Goal: Task Accomplishment & Management: Complete application form

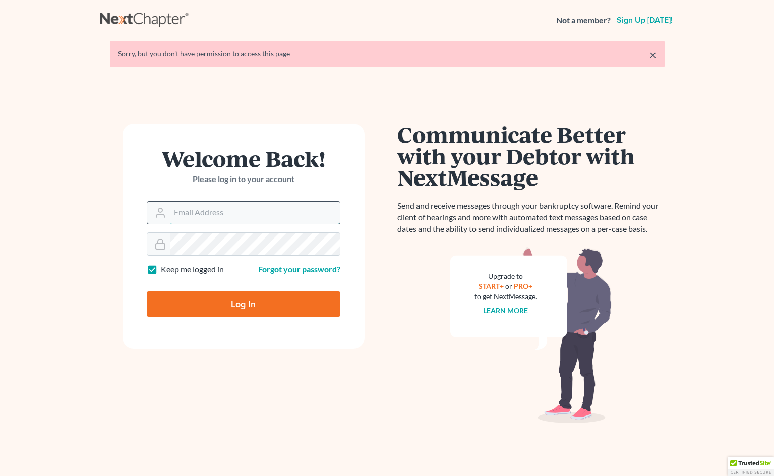
click at [252, 217] on input "Email Address" at bounding box center [255, 213] width 170 height 22
type input "[PERSON_NAME][EMAIL_ADDRESS][DOMAIN_NAME]"
click at [243, 303] on input "Log In" at bounding box center [244, 303] width 194 height 25
type input "Thinking..."
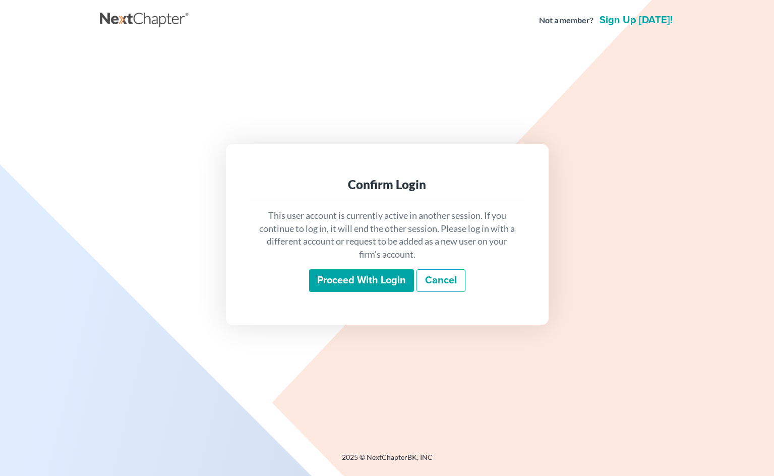
click at [334, 284] on input "Proceed with login" at bounding box center [361, 280] width 105 height 23
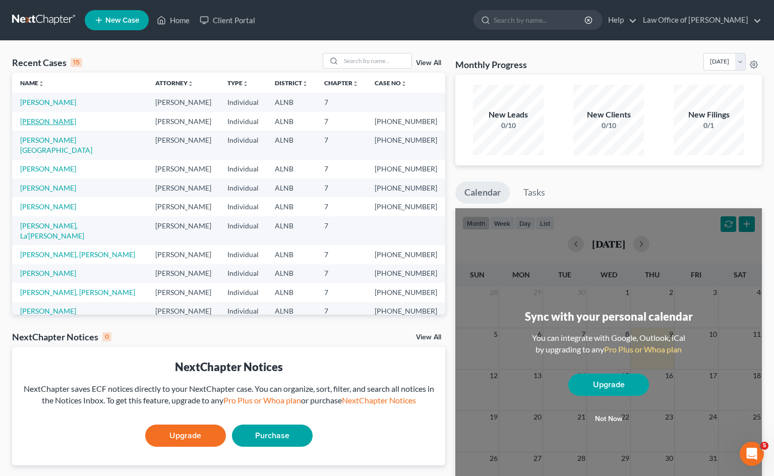
click at [52, 120] on link "[PERSON_NAME]" at bounding box center [48, 121] width 56 height 9
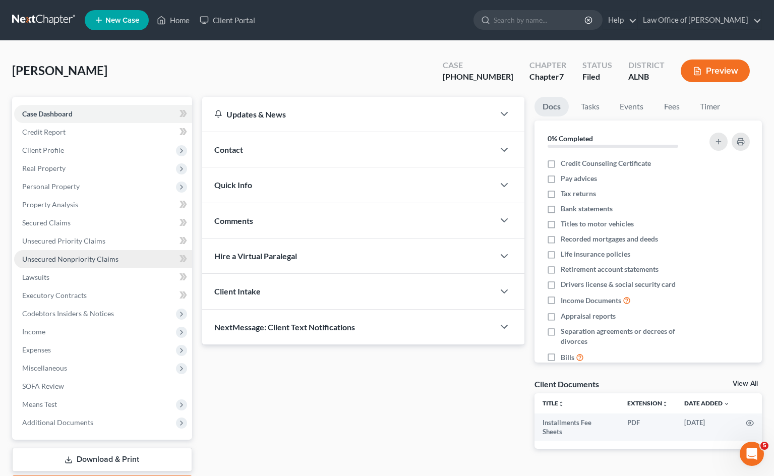
click at [65, 256] on span "Unsecured Nonpriority Claims" at bounding box center [70, 259] width 96 height 9
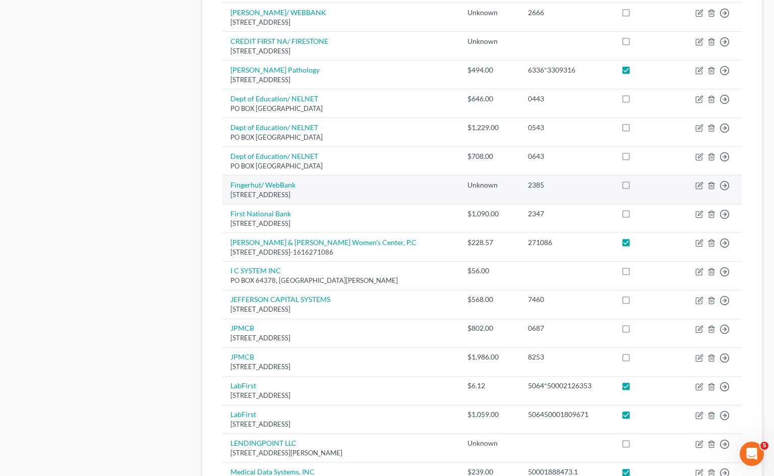
scroll to position [534, 0]
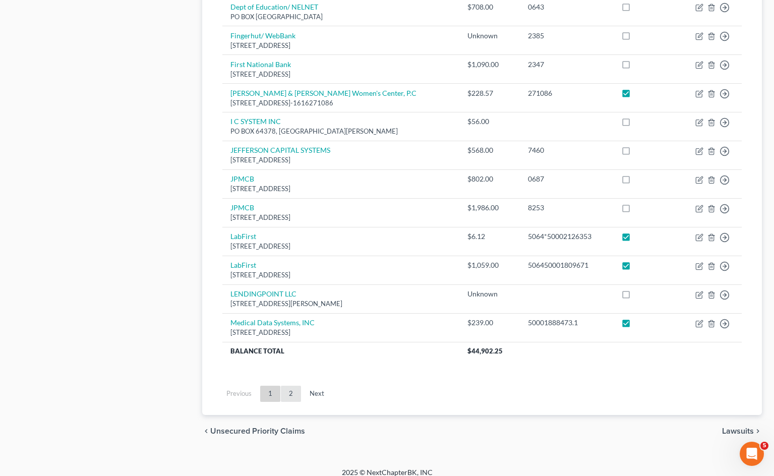
click at [293, 388] on link "2" at bounding box center [291, 394] width 20 height 16
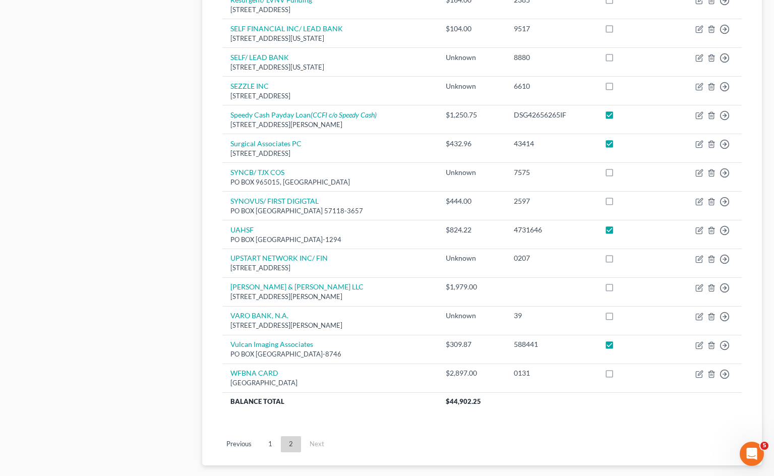
scroll to position [596, 0]
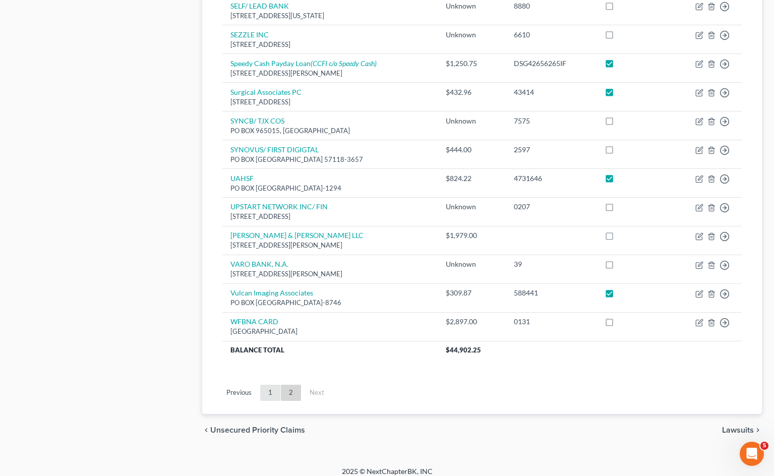
click at [274, 386] on link "1" at bounding box center [270, 393] width 20 height 16
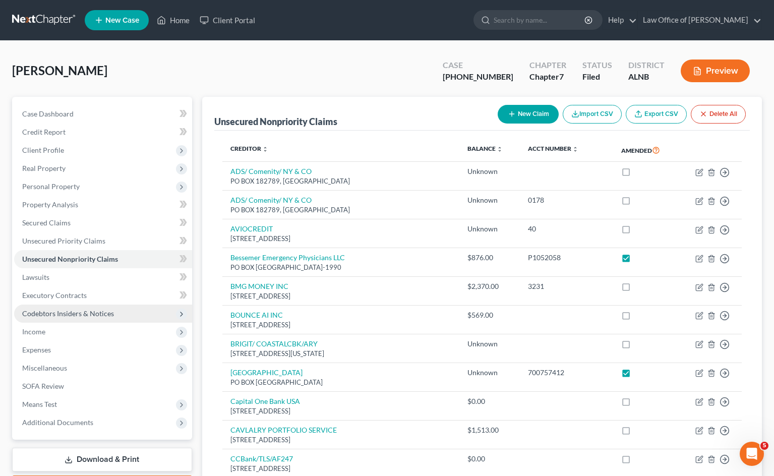
scroll to position [342, 0]
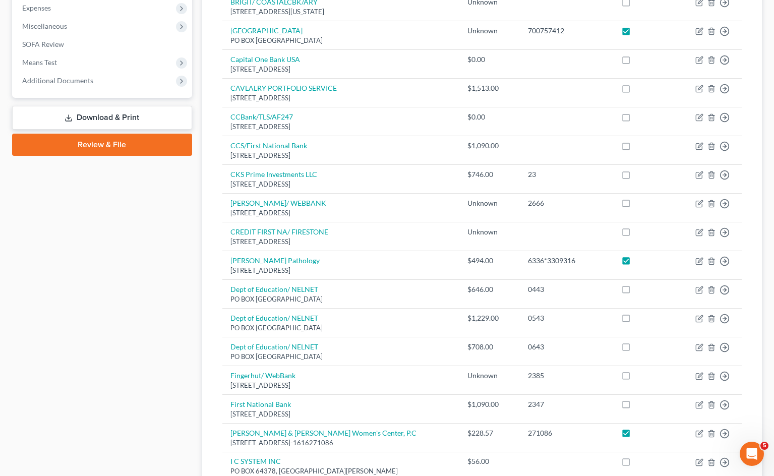
click at [105, 119] on link "Download & Print" at bounding box center [102, 118] width 180 height 24
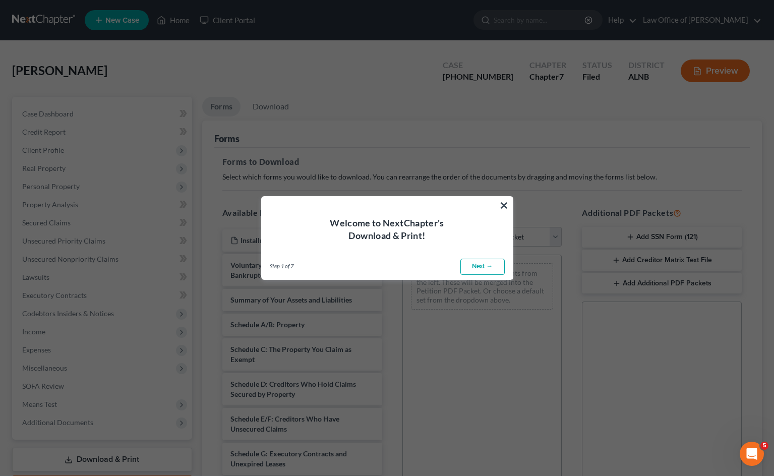
click at [498, 271] on link "Next →" at bounding box center [482, 267] width 44 height 16
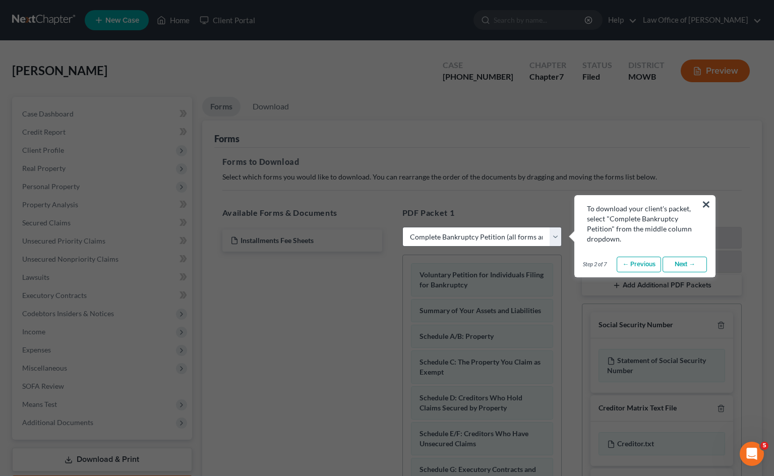
click at [681, 262] on link "Next →" at bounding box center [684, 265] width 44 height 16
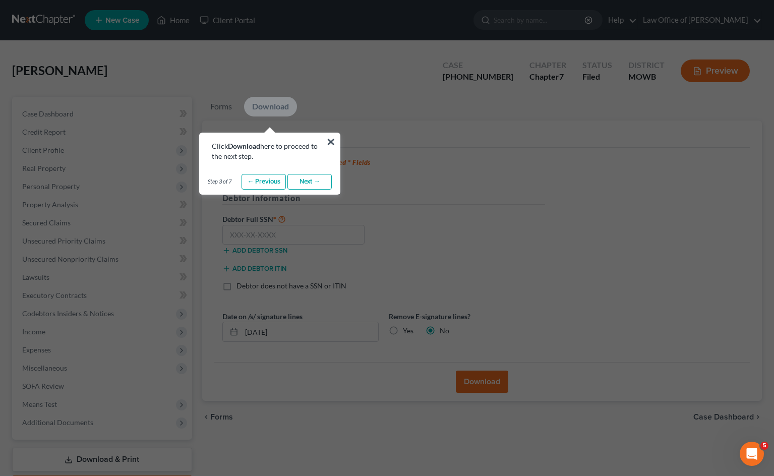
click at [323, 180] on link "Next →" at bounding box center [309, 182] width 44 height 16
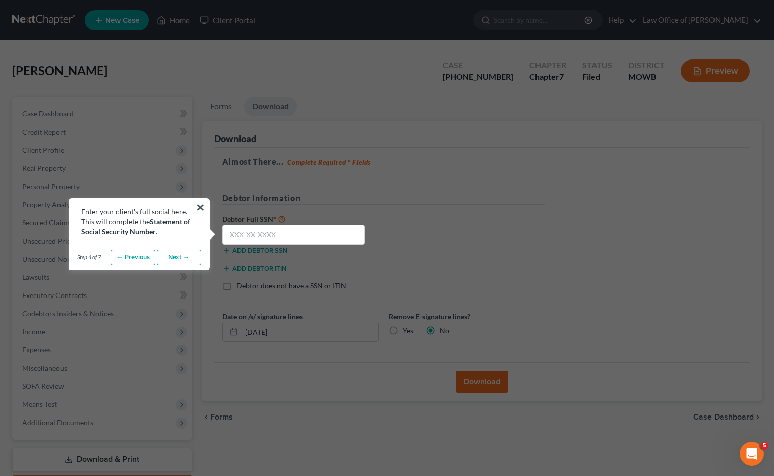
click at [188, 266] on div "Step 4 of 7 ← Previous Next → Done" at bounding box center [139, 257] width 140 height 25
click at [189, 254] on link "Next →" at bounding box center [179, 257] width 44 height 16
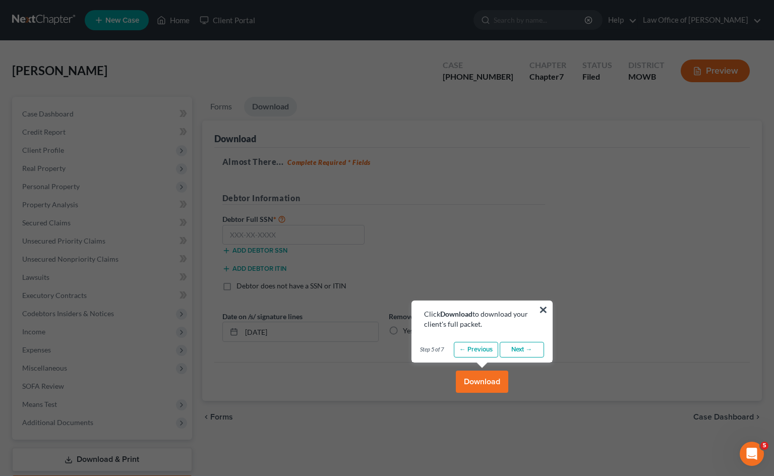
click at [521, 349] on link "Next →" at bounding box center [521, 350] width 44 height 16
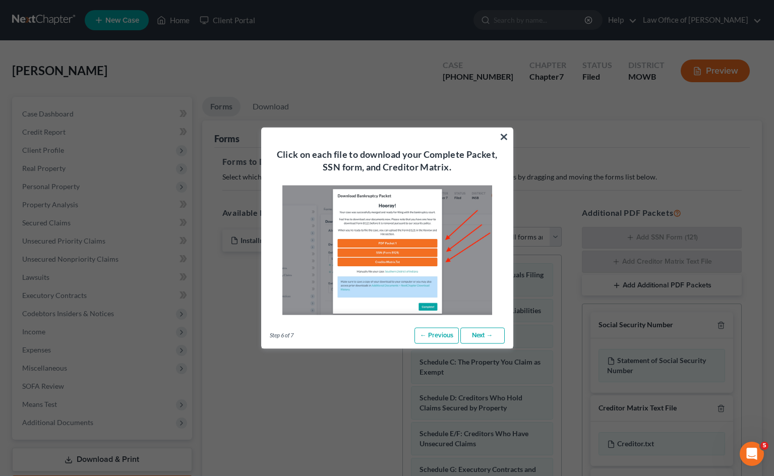
click at [486, 339] on link "Next →" at bounding box center [482, 336] width 44 height 16
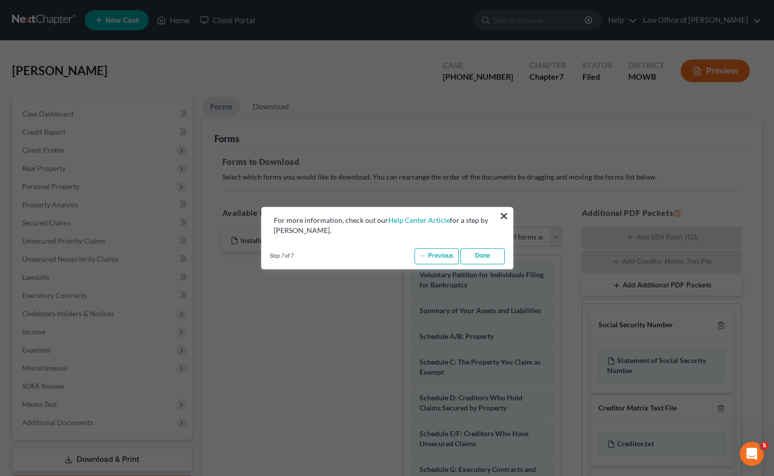
click at [492, 258] on link "Done" at bounding box center [482, 256] width 44 height 16
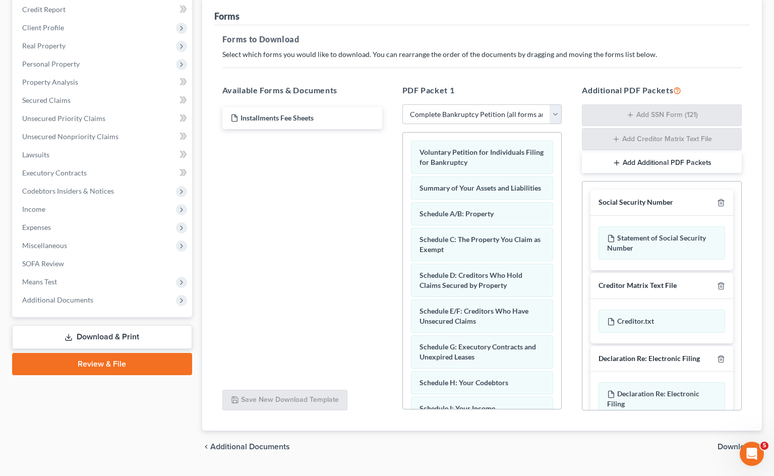
scroll to position [126, 0]
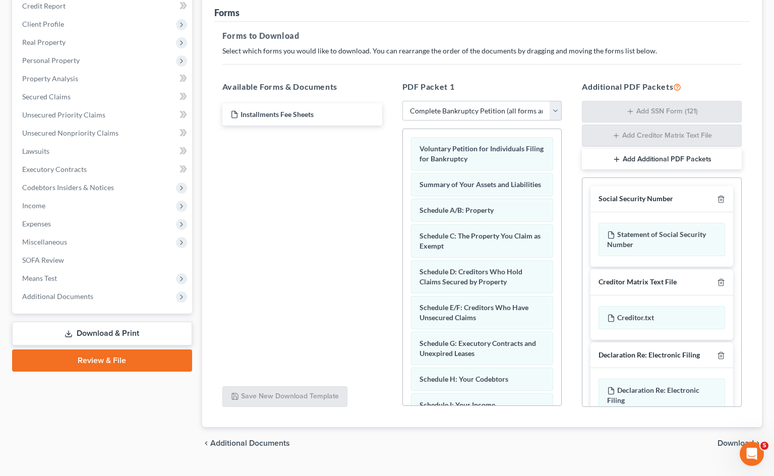
click at [562, 112] on div "PDF Packet 1 Choose Default Petition PDF Packet Complete Bankruptcy Petition (a…" at bounding box center [482, 244] width 180 height 343
select select "2"
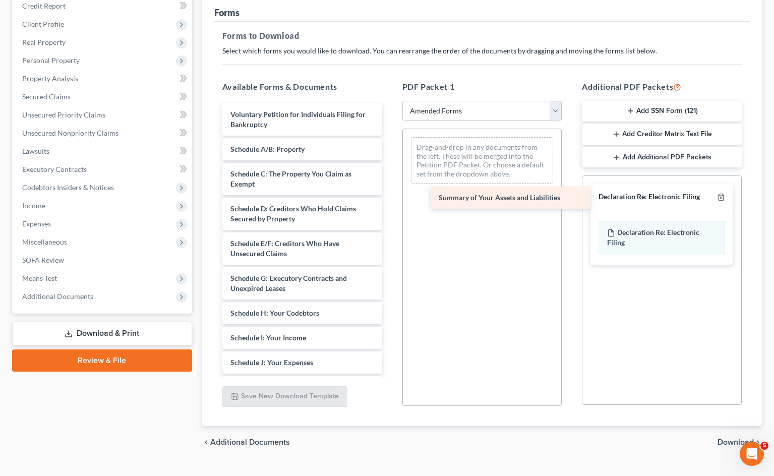
drag, startPoint x: 313, startPoint y: 145, endPoint x: 521, endPoint y: 194, distance: 213.8
click at [390, 194] on div "Summary of Your Assets and Liabilities Voluntary Petition for Individuals Filin…" at bounding box center [302, 362] width 176 height 518
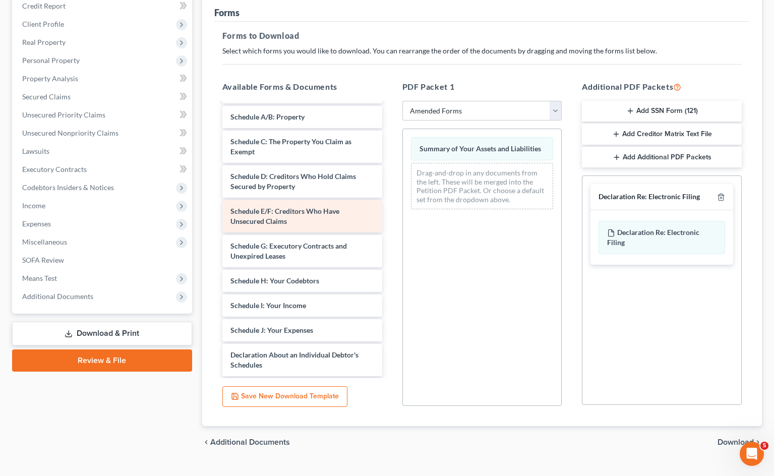
scroll to position [36, 0]
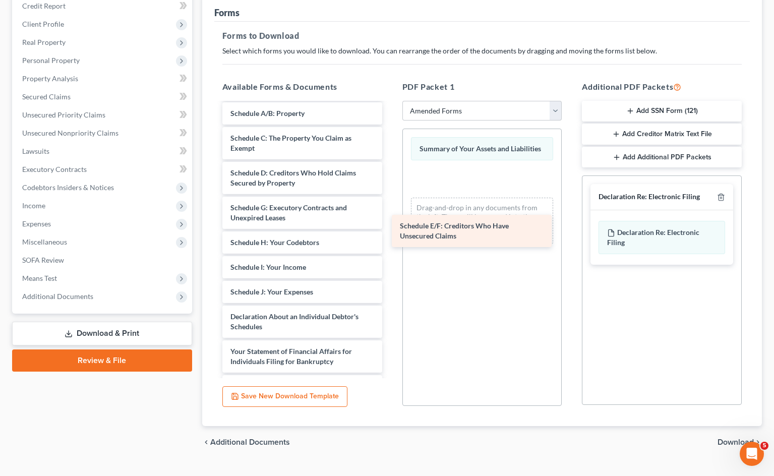
drag, startPoint x: 319, startPoint y: 211, endPoint x: 488, endPoint y: 230, distance: 170.4
click at [390, 230] on div "Schedule E/F: Creditors Who Have Unsecured Claims Voluntary Petition for Indivi…" at bounding box center [302, 309] width 176 height 483
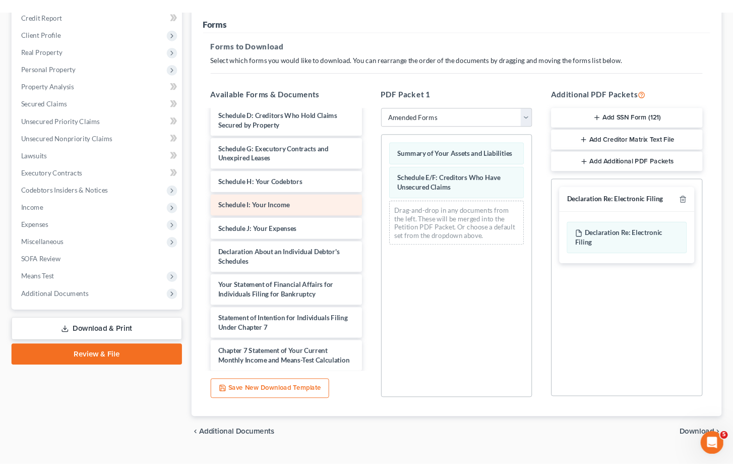
scroll to position [101, 0]
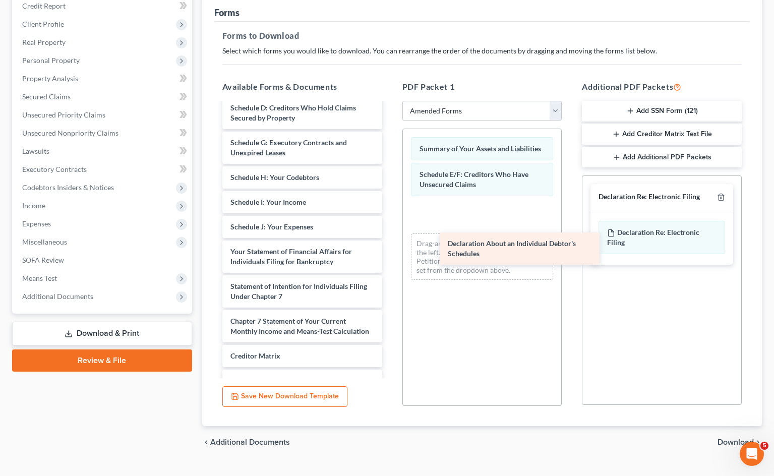
drag, startPoint x: 293, startPoint y: 258, endPoint x: 514, endPoint y: 248, distance: 221.0
click at [390, 248] on div "Declaration About an Individual Debtor's Schedules Voluntary Petition for Indiv…" at bounding box center [302, 227] width 176 height 449
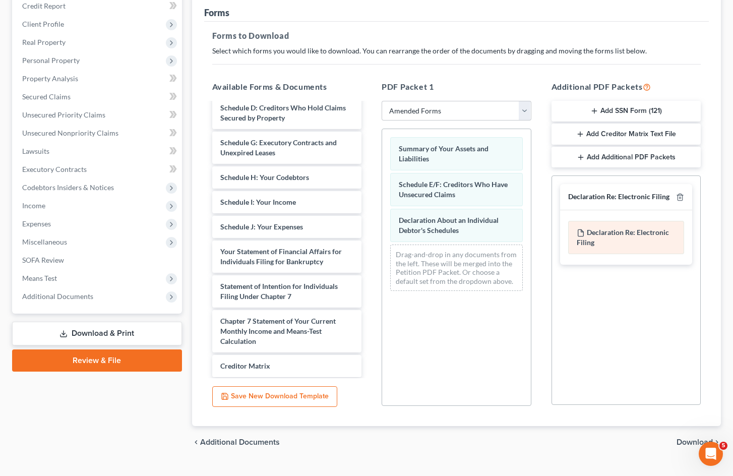
click at [642, 240] on div "Declaration Re: Electronic Filing of Petition, Lists, Schedules and Statements …" at bounding box center [626, 237] width 116 height 33
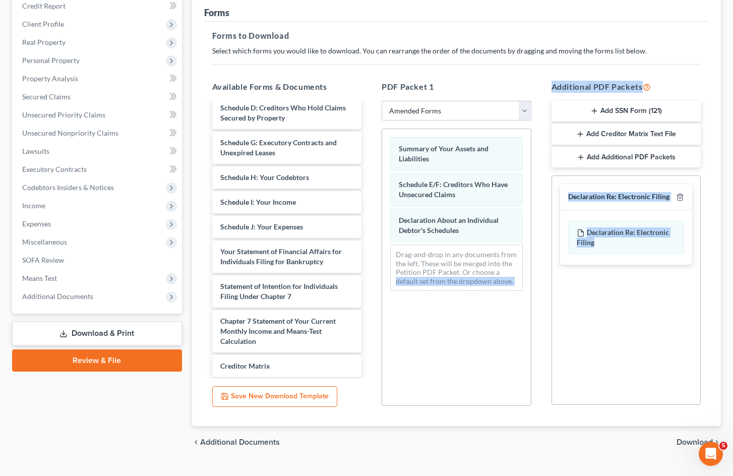
drag, startPoint x: 642, startPoint y: 240, endPoint x: 498, endPoint y: 272, distance: 147.0
click at [498, 272] on div "Available Forms & Documents Voluntary Petition for Individuals Filing for Bankr…" at bounding box center [456, 244] width 509 height 342
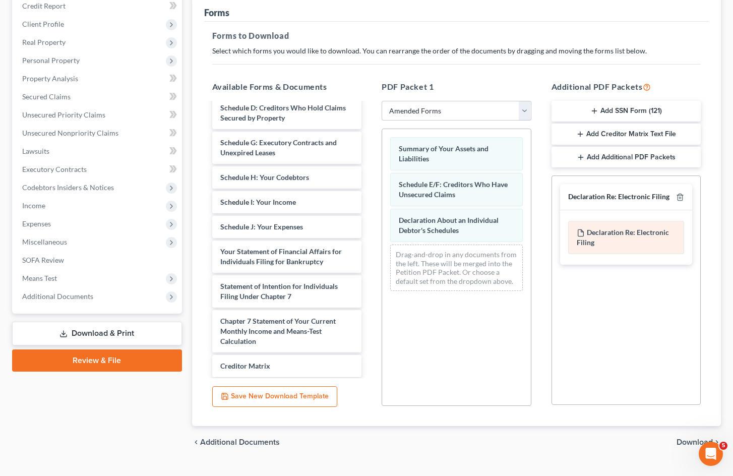
click at [625, 249] on div "Declaration Re: Electronic Filing of Petition, Lists, Schedules and Statements …" at bounding box center [626, 237] width 116 height 33
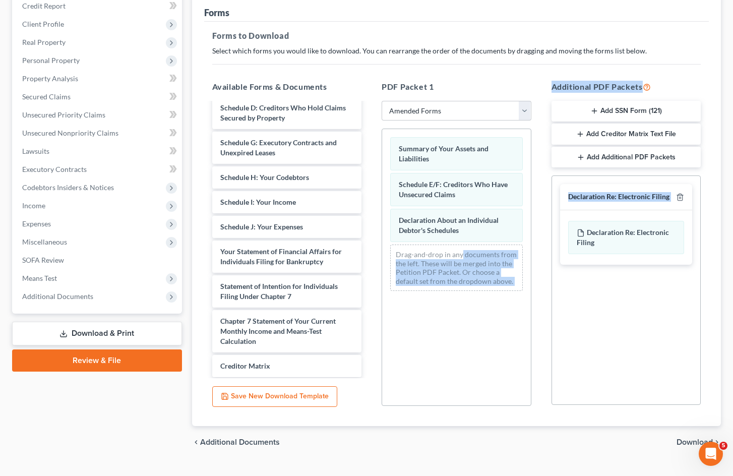
drag, startPoint x: 629, startPoint y: 226, endPoint x: 461, endPoint y: 254, distance: 171.1
click at [461, 254] on div "Available Forms & Documents Voluntary Petition for Individuals Filing for Bankr…" at bounding box center [456, 244] width 509 height 342
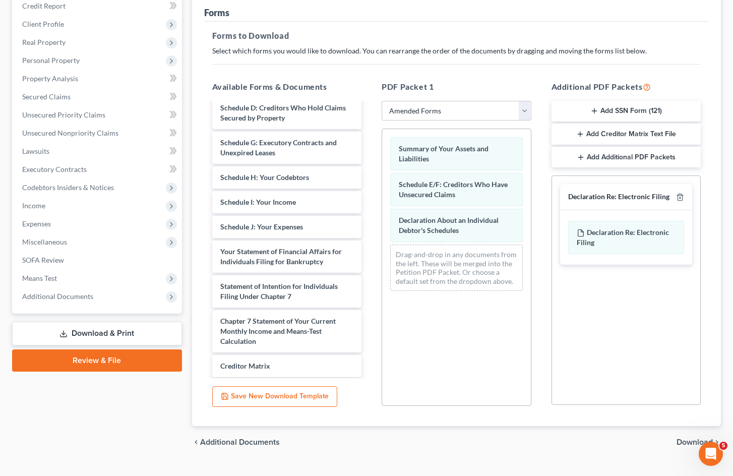
click at [580, 272] on div "Social Security Number Statement of Social Security Number Creditor Matrix Text…" at bounding box center [626, 224] width 149 height 97
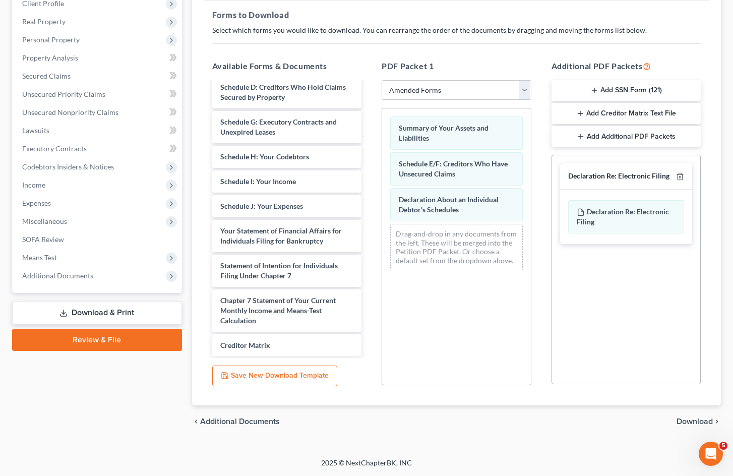
scroll to position [147, 0]
click at [702, 419] on span "Download" at bounding box center [694, 421] width 36 height 8
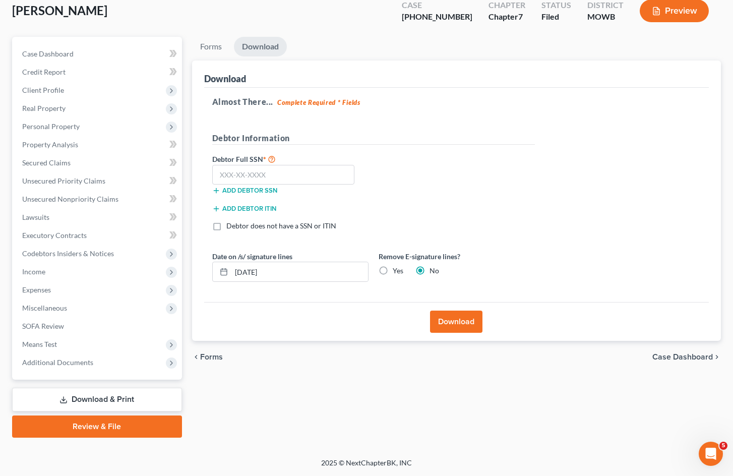
scroll to position [60, 0]
click at [246, 166] on input "text" at bounding box center [283, 175] width 143 height 20
type input "423-33-1240"
click at [468, 321] on button "Download" at bounding box center [456, 321] width 52 height 22
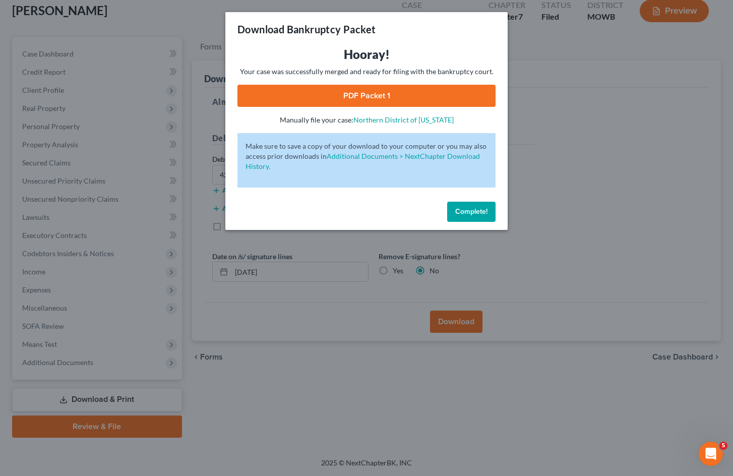
click at [428, 94] on link "PDF Packet 1" at bounding box center [366, 96] width 258 height 22
click at [486, 217] on button "Complete!" at bounding box center [471, 212] width 48 height 20
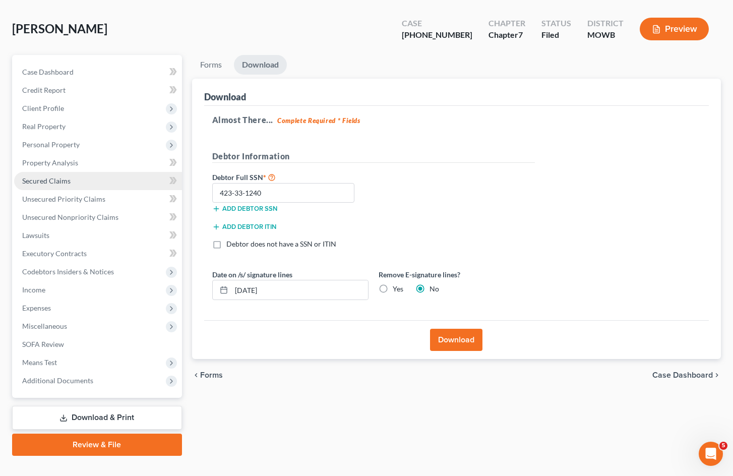
scroll to position [39, 0]
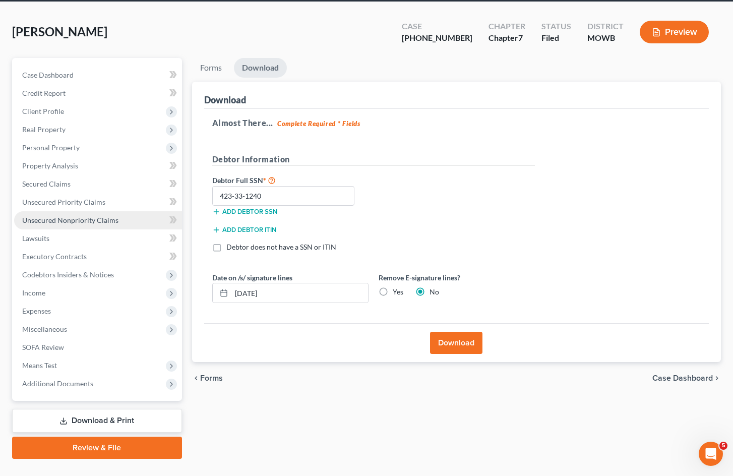
click at [90, 217] on span "Unsecured Nonpriority Claims" at bounding box center [70, 220] width 96 height 9
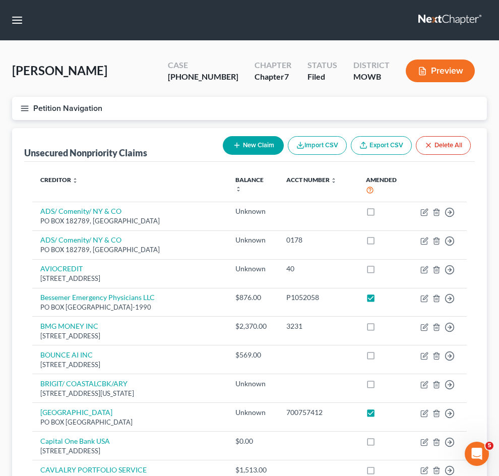
click at [207, 76] on div "[PHONE_NUMBER]" at bounding box center [203, 77] width 71 height 12
click at [240, 76] on div "Case [PHONE_NUMBER]" at bounding box center [203, 72] width 87 height 30
drag, startPoint x: 198, startPoint y: 74, endPoint x: 242, endPoint y: 75, distance: 44.4
click at [242, 75] on div "Case [PHONE_NUMBER]" at bounding box center [203, 72] width 87 height 30
copy div "[PHONE_NUMBER]"
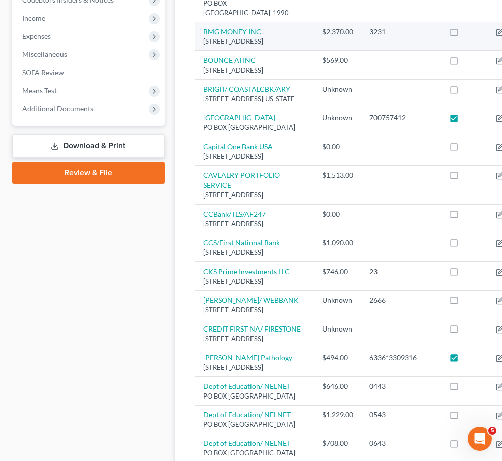
scroll to position [333, 0]
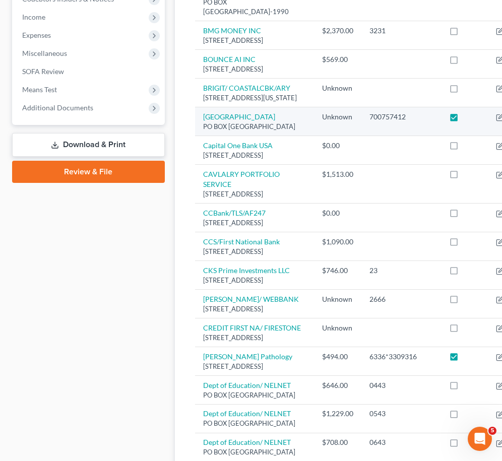
drag, startPoint x: 254, startPoint y: 265, endPoint x: 201, endPoint y: 255, distance: 53.4
click at [201, 136] on td "[GEOGRAPHIC_DATA]" at bounding box center [254, 121] width 119 height 29
copy div "PO BOX [GEOGRAPHIC_DATA]"
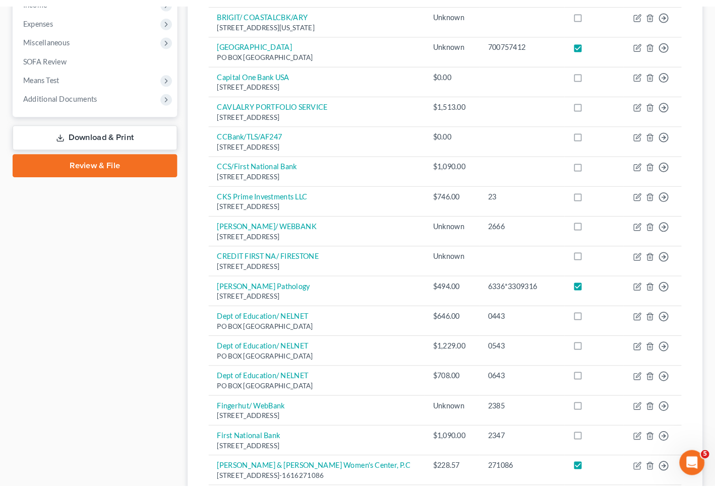
scroll to position [334, 0]
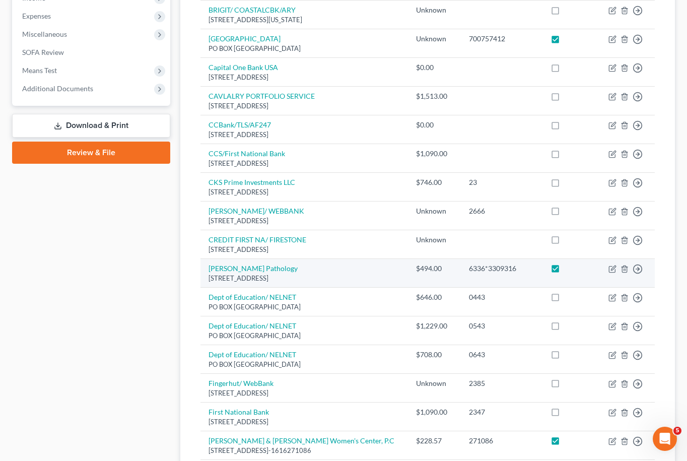
click at [340, 281] on div "[STREET_ADDRESS]" at bounding box center [305, 279] width 192 height 10
drag, startPoint x: 343, startPoint y: 284, endPoint x: 208, endPoint y: 282, distance: 134.6
click at [208, 282] on td "[PERSON_NAME] Pathology PO BOX 281100, [GEOGRAPHIC_DATA]-1100" at bounding box center [305, 273] width 208 height 29
copy div "[STREET_ADDRESS]"
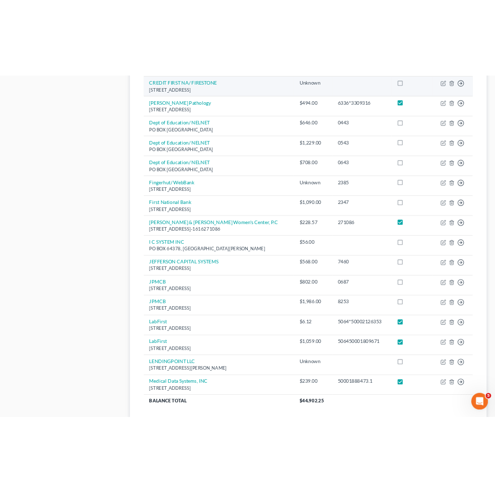
scroll to position [615, 0]
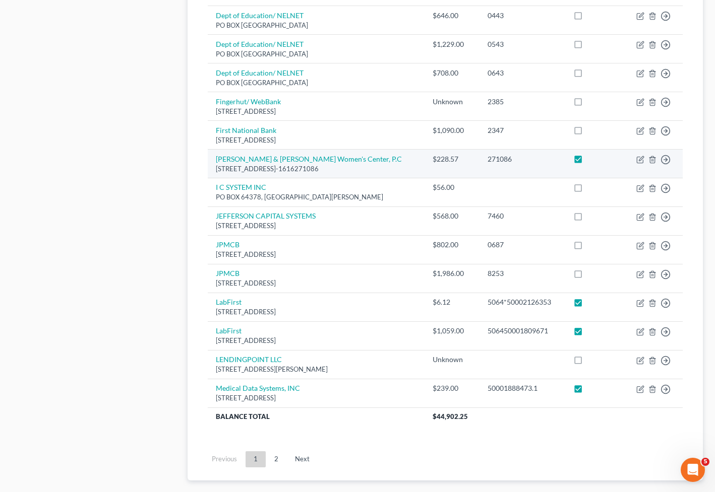
click at [416, 165] on div "[STREET_ADDRESS]-1616271086" at bounding box center [316, 169] width 201 height 10
drag, startPoint x: 420, startPoint y: 161, endPoint x: 215, endPoint y: 159, distance: 205.6
click at [215, 159] on td "[PERSON_NAME] & [PERSON_NAME][GEOGRAPHIC_DATA], [GEOGRAPHIC_DATA][STREET_ADDRES…" at bounding box center [316, 163] width 217 height 29
copy div "[STREET_ADDRESS]-1616271086"
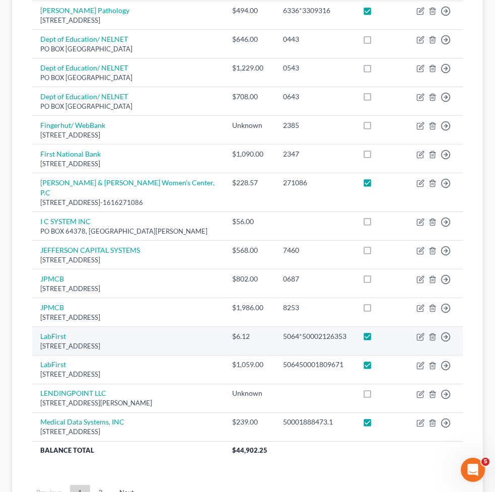
scroll to position [630, 0]
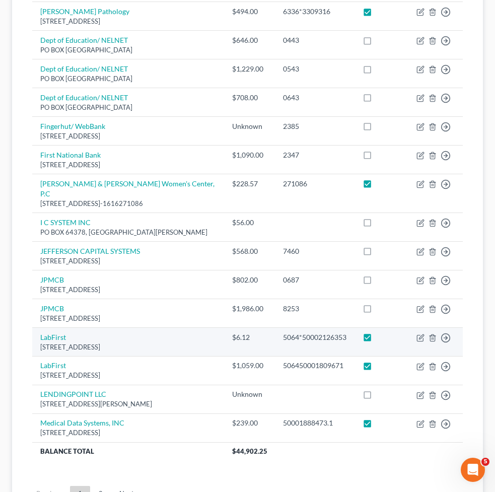
click at [178, 343] on div "[STREET_ADDRESS]" at bounding box center [128, 348] width 176 height 10
drag, startPoint x: 178, startPoint y: 338, endPoint x: 37, endPoint y: 338, distance: 141.1
click at [37, 338] on td "LabFirst [STREET_ADDRESS]" at bounding box center [128, 342] width 192 height 29
copy div "[STREET_ADDRESS]"
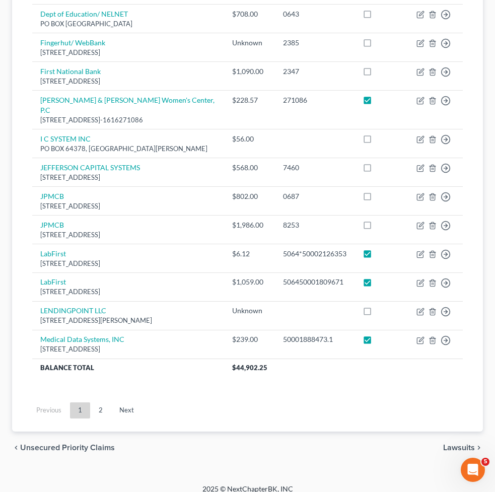
scroll to position [714, 0]
click at [100, 403] on link "2" at bounding box center [101, 411] width 20 height 16
checkbox input "true"
checkbox input "false"
checkbox input "true"
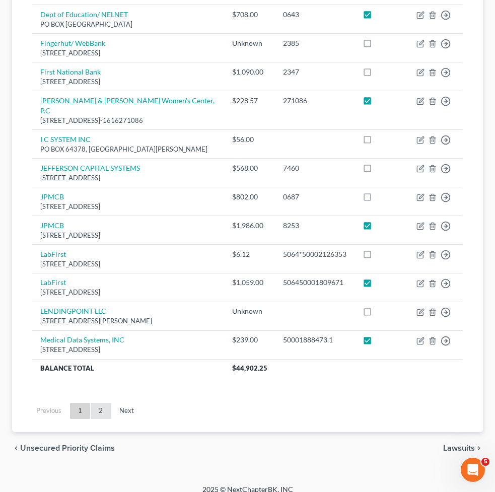
checkbox input "true"
checkbox input "false"
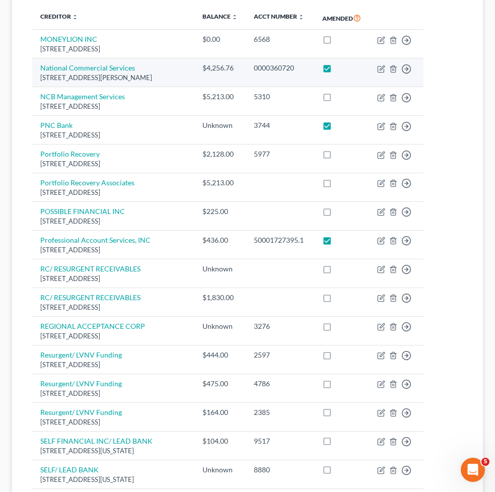
scroll to position [161, 0]
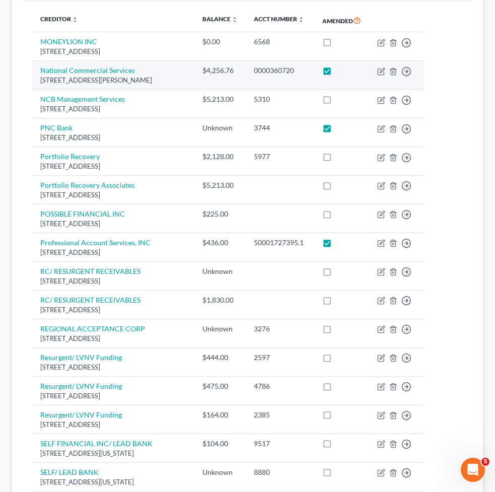
drag, startPoint x: 166, startPoint y: 80, endPoint x: 32, endPoint y: 81, distance: 133.6
click at [32, 81] on td "National Commercial Services [STREET_ADDRESS][PERSON_NAME]" at bounding box center [113, 75] width 162 height 29
copy div "[STREET_ADDRESS][PERSON_NAME]"
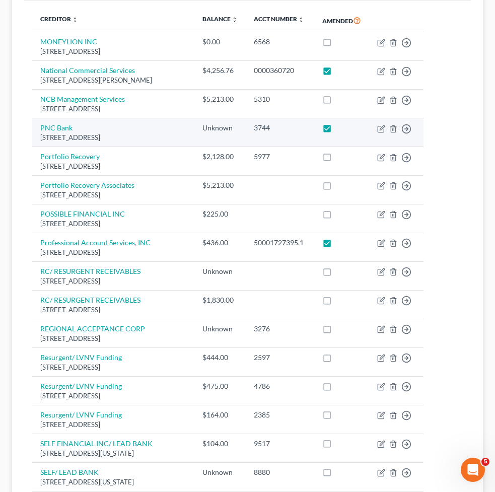
click at [170, 136] on div "[STREET_ADDRESS]" at bounding box center [113, 138] width 146 height 10
drag, startPoint x: 169, startPoint y: 135, endPoint x: 39, endPoint y: 136, distance: 130.0
click at [39, 136] on td "PNC Bank [STREET_ADDRESS]" at bounding box center [113, 132] width 162 height 29
copy div "[STREET_ADDRESS]"
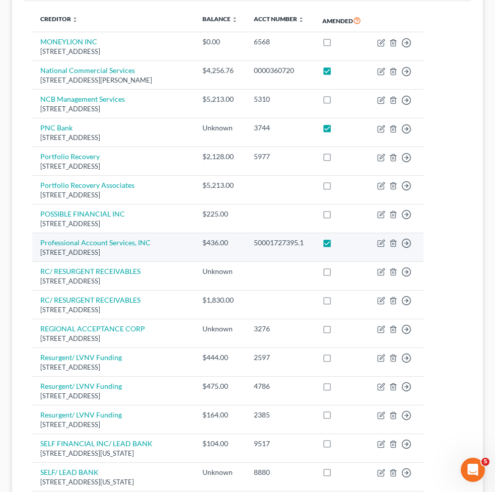
drag, startPoint x: 171, startPoint y: 250, endPoint x: 33, endPoint y: 247, distance: 138.1
click at [33, 247] on td "Professional Account Services, INC [STREET_ADDRESS]" at bounding box center [113, 247] width 162 height 29
copy div "[STREET_ADDRESS]"
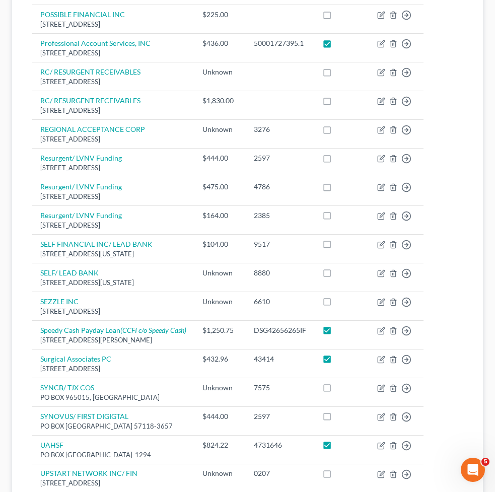
scroll to position [370, 0]
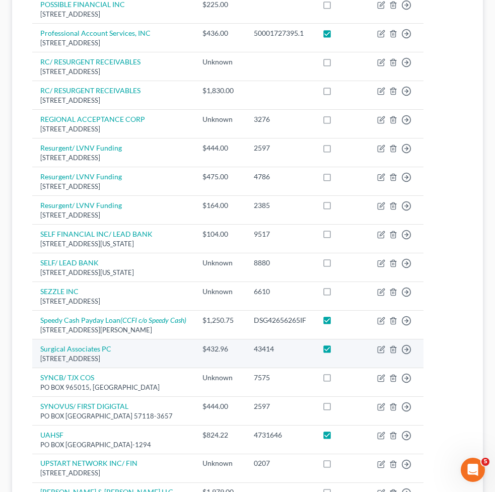
drag, startPoint x: 222, startPoint y: 354, endPoint x: 32, endPoint y: 356, distance: 189.5
click at [32, 356] on td "Surgical Associates PC [STREET_ADDRESS]" at bounding box center [113, 353] width 162 height 29
copy div "[STREET_ADDRESS]"
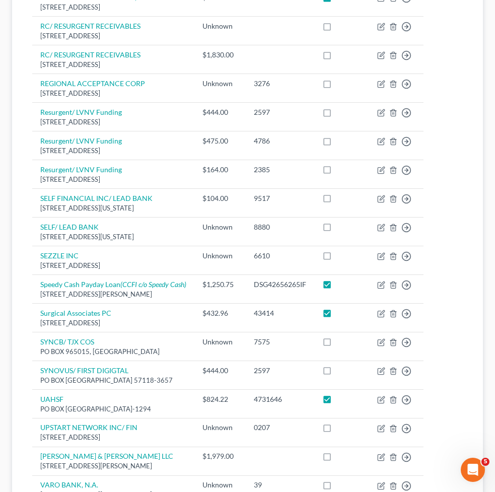
scroll to position [417, 0]
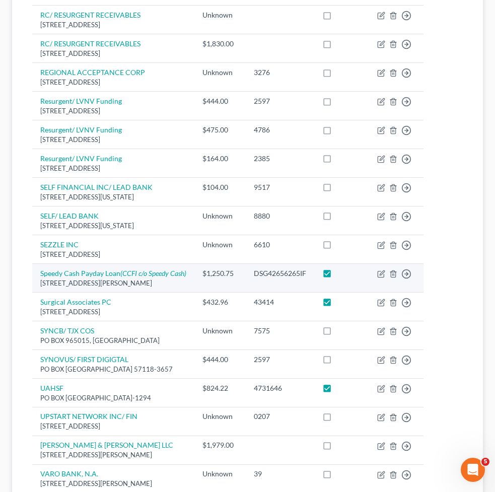
drag, startPoint x: 205, startPoint y: 279, endPoint x: 34, endPoint y: 276, distance: 170.9
click at [34, 276] on td "Speedy Cash Payday Loan (CCFI c/o Speedy Cash) [STREET_ADDRESS][PERSON_NAME]" at bounding box center [113, 278] width 162 height 29
copy div "[STREET_ADDRESS][PERSON_NAME]"
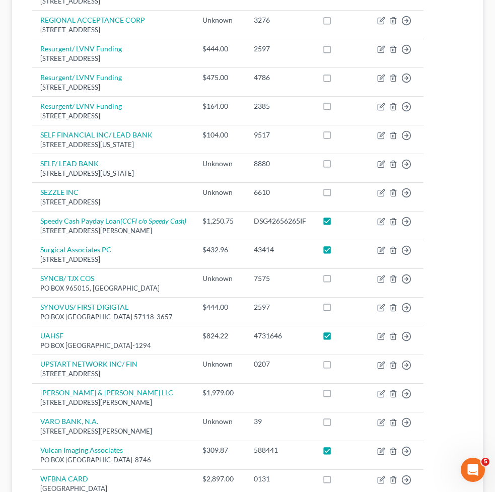
scroll to position [469, 0]
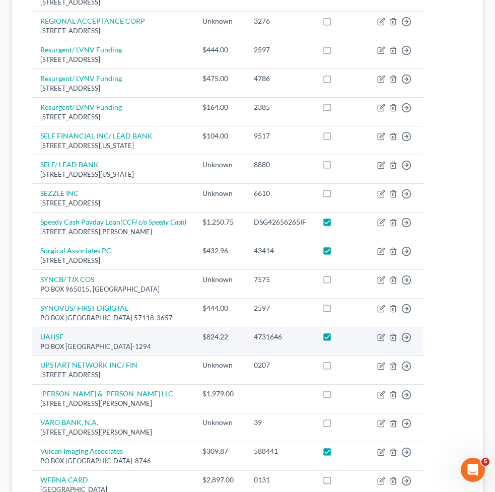
drag, startPoint x: 183, startPoint y: 342, endPoint x: 39, endPoint y: 340, distance: 144.1
click at [39, 340] on td "UAHSF PO BOX 71294, [GEOGRAPHIC_DATA], [GEOGRAPHIC_DATA] 28272-1294" at bounding box center [113, 341] width 162 height 29
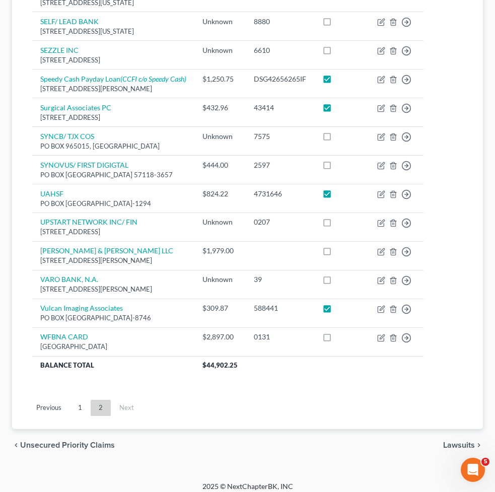
scroll to position [611, 0]
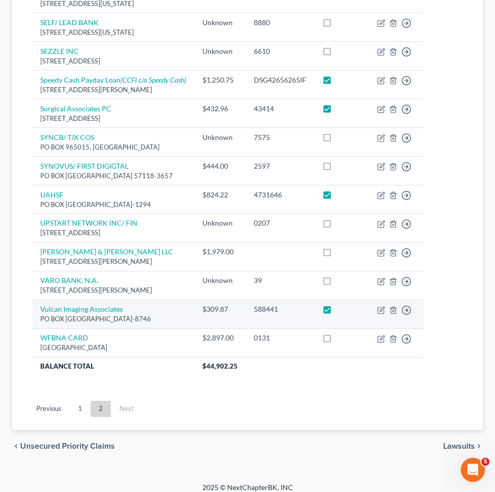
click at [42, 314] on div "PO BOX [GEOGRAPHIC_DATA]-8746" at bounding box center [113, 319] width 146 height 10
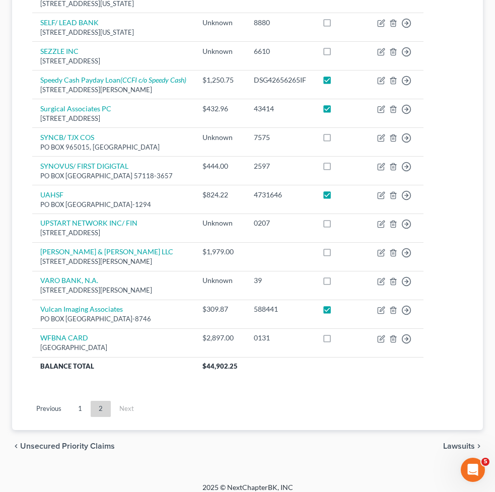
drag, startPoint x: 158, startPoint y: 312, endPoint x: 27, endPoint y: 314, distance: 131.0
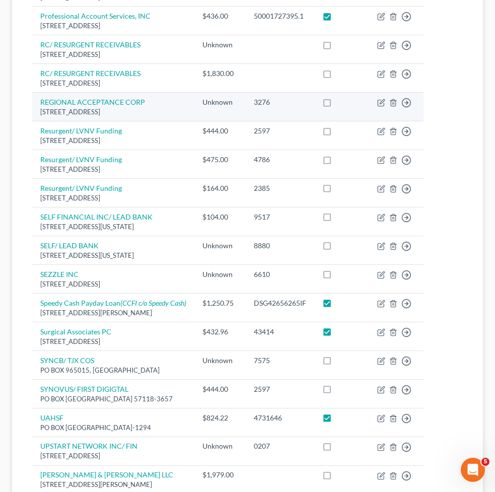
scroll to position [571, 0]
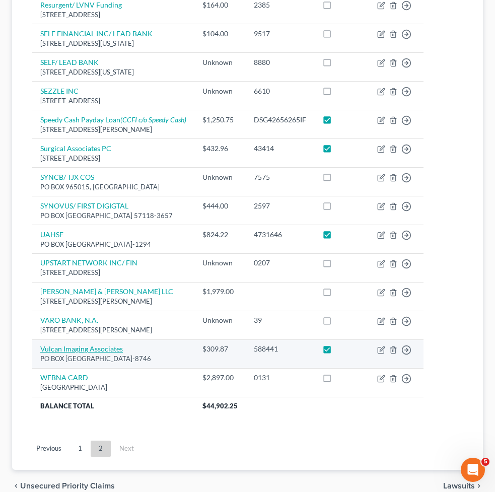
click at [112, 345] on link "Vulcan Imaging Associates" at bounding box center [81, 349] width 83 height 9
select select "45"
select select "9"
select select "0"
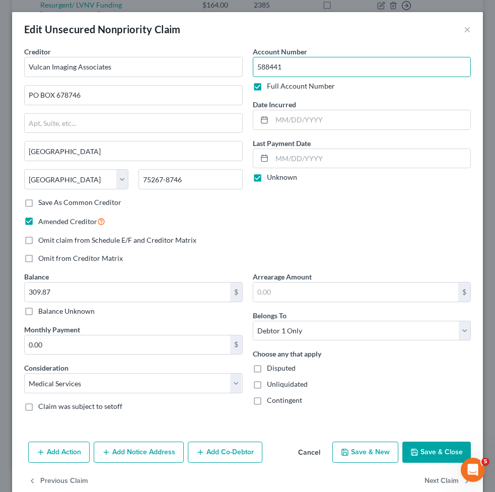
click at [261, 72] on input "588441" at bounding box center [362, 67] width 219 height 20
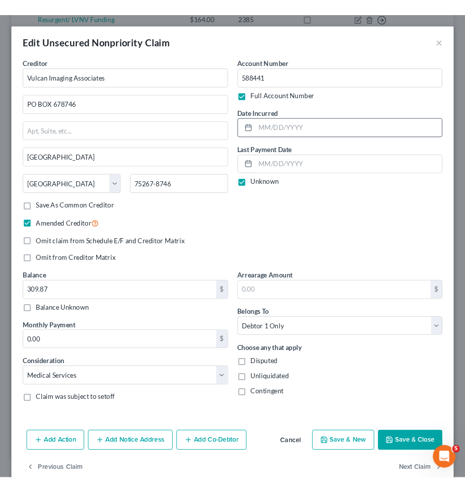
scroll to position [0, 0]
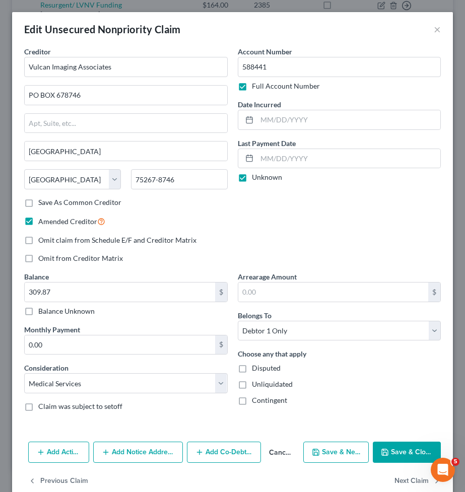
click at [415, 446] on button "Save & Close" at bounding box center [407, 452] width 68 height 21
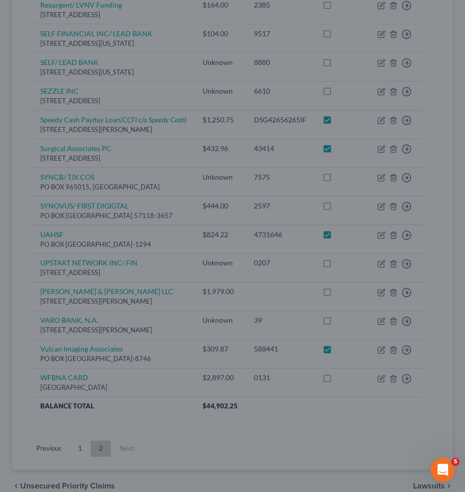
type input "0"
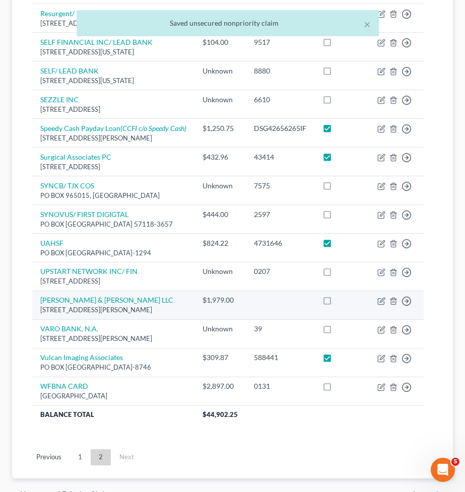
scroll to position [549, 0]
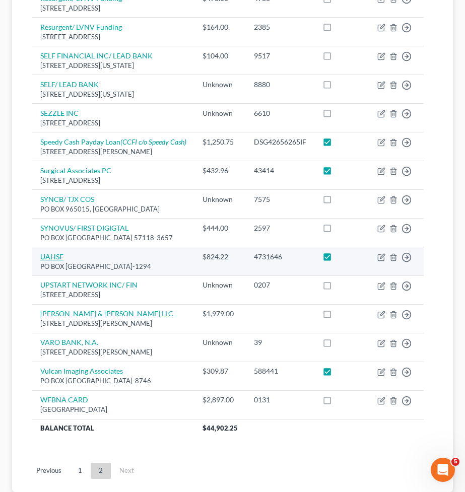
click at [56, 261] on link "UAHSF" at bounding box center [51, 256] width 23 height 9
select select "28"
select select "9"
select select "0"
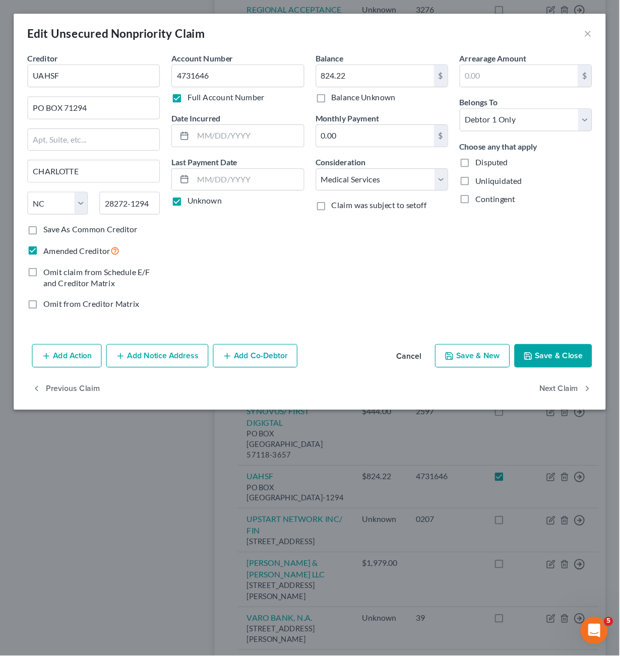
scroll to position [436, 0]
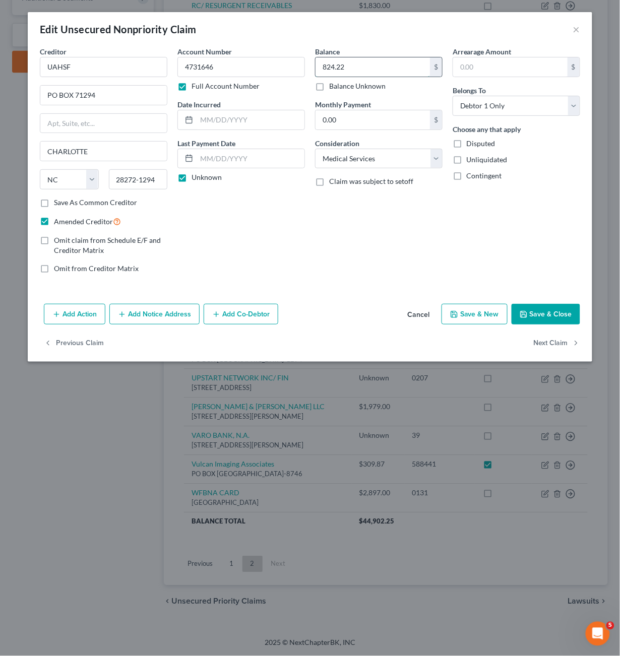
click at [337, 68] on input "824.22" at bounding box center [372, 66] width 114 height 19
click at [211, 62] on input "4731646" at bounding box center [241, 67] width 128 height 20
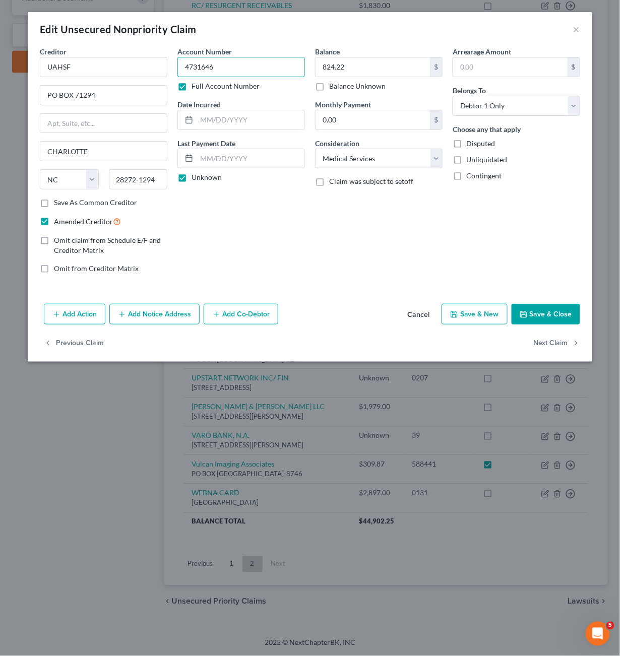
click at [211, 62] on input "4731646" at bounding box center [241, 67] width 128 height 20
click at [545, 314] on button "Save & Close" at bounding box center [546, 314] width 69 height 21
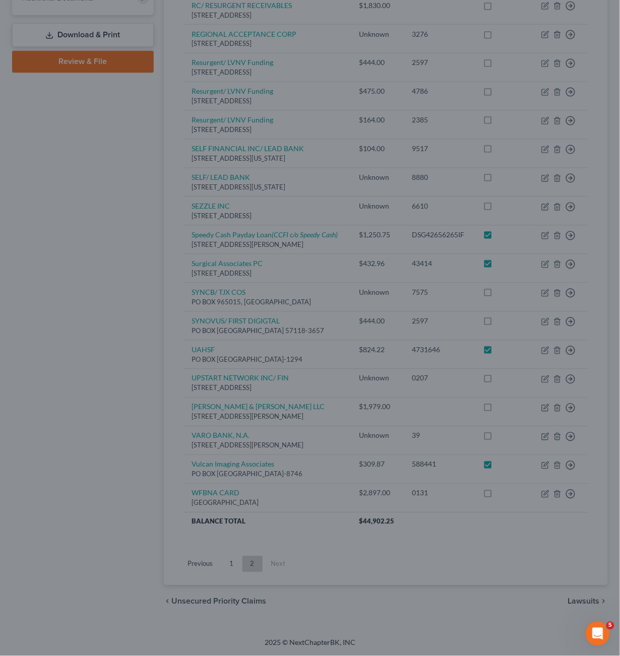
type input "0"
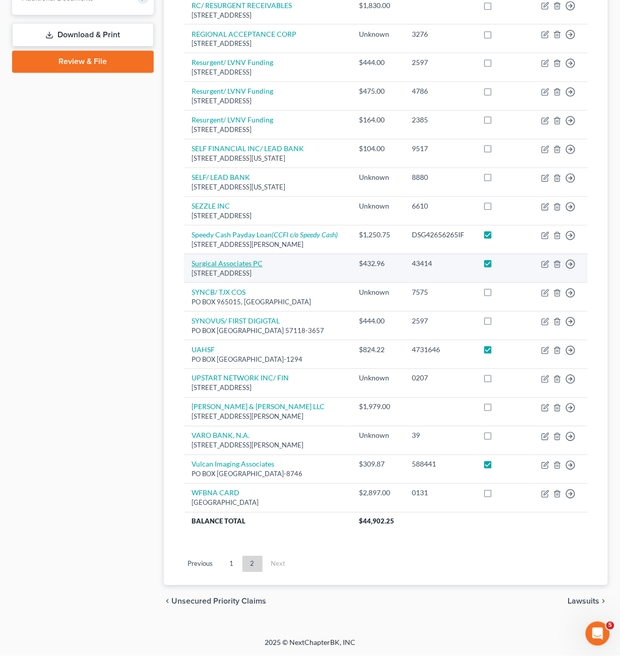
click at [236, 260] on link "Surgical Associates PC" at bounding box center [227, 264] width 71 height 9
select select "0"
select select "9"
select select "0"
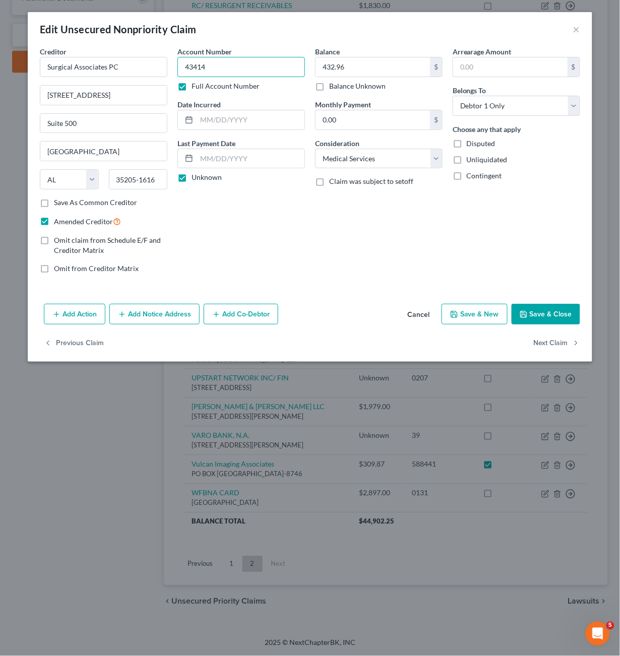
click at [194, 68] on input "43414" at bounding box center [241, 67] width 128 height 20
click at [194, 67] on input "43414" at bounding box center [241, 67] width 128 height 20
click at [577, 27] on button "×" at bounding box center [576, 29] width 7 height 12
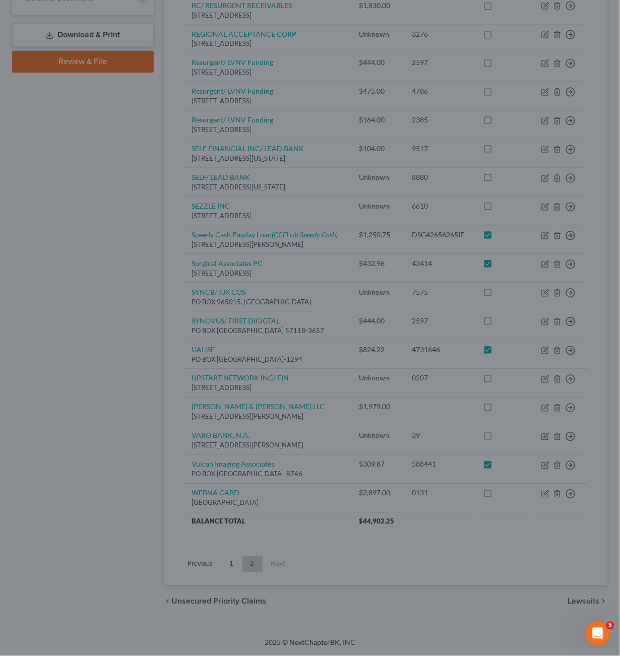
click at [555, 35] on div "Edit Unsecured Nonpriority Claim ×" at bounding box center [310, 50] width 491 height 30
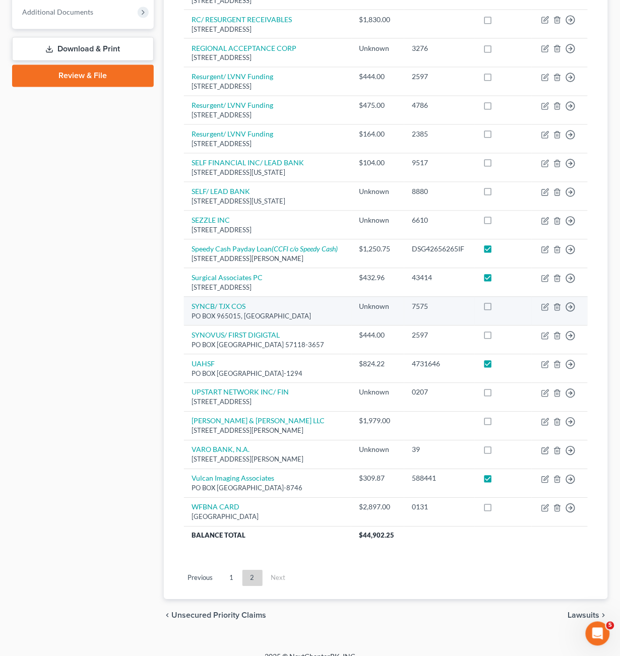
scroll to position [407, 0]
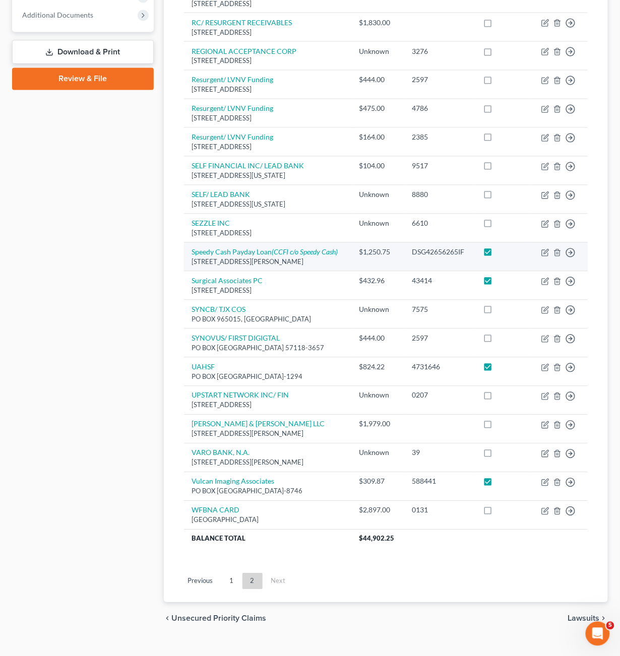
click at [462, 250] on div "DSG42656265IF" at bounding box center [439, 252] width 54 height 10
click at [311, 253] on icon "(CCFI c/o Speedy Cash)" at bounding box center [305, 252] width 66 height 9
select select "45"
select select "10"
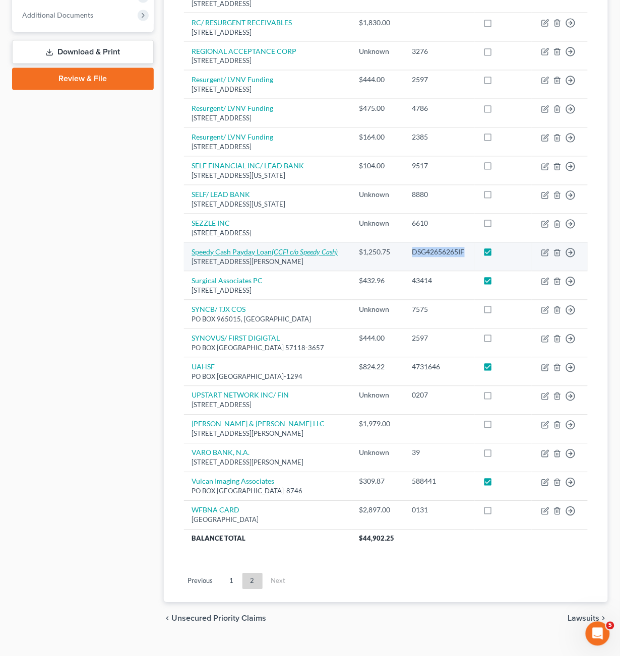
select select "0"
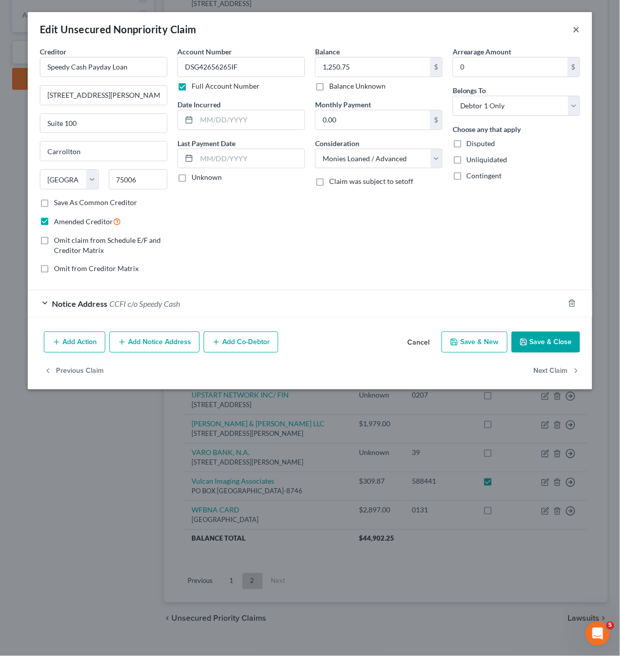
click at [577, 30] on button "×" at bounding box center [576, 29] width 7 height 12
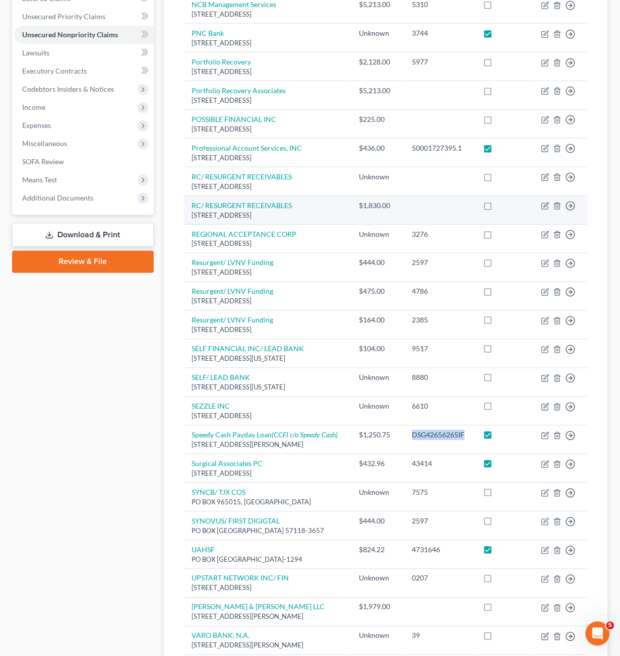
scroll to position [221, 0]
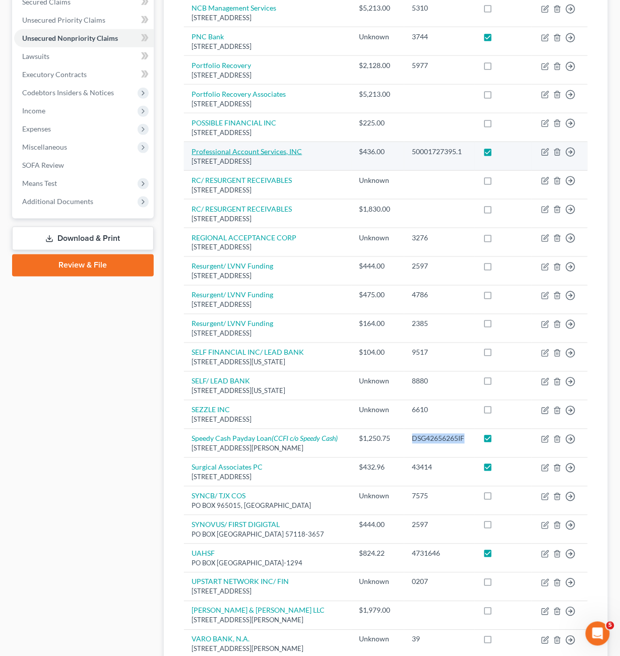
click at [250, 156] on link "Professional Account Services, INC" at bounding box center [247, 151] width 110 height 9
select select "44"
select select "1"
select select "0"
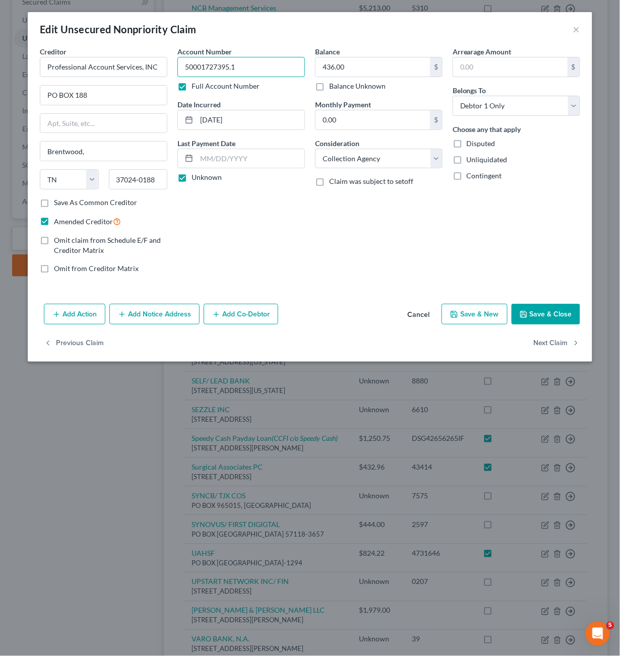
click at [224, 70] on input "50001727395.1" at bounding box center [241, 67] width 128 height 20
click at [577, 29] on button "×" at bounding box center [576, 29] width 7 height 12
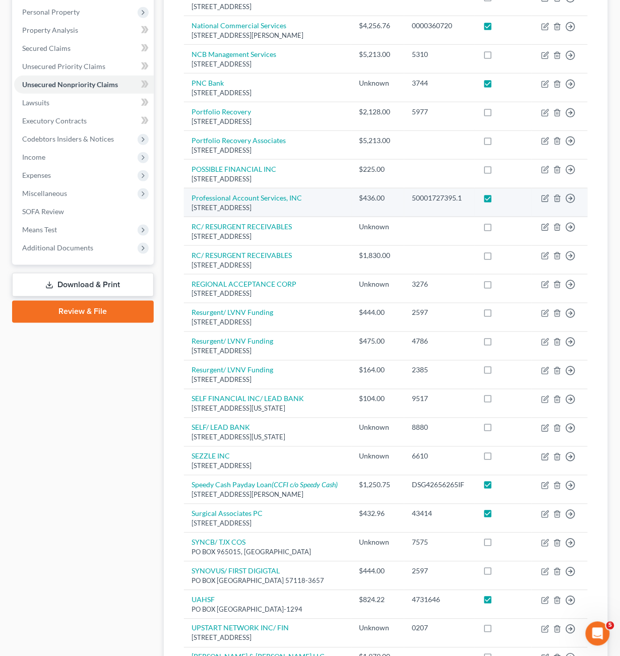
scroll to position [172, 0]
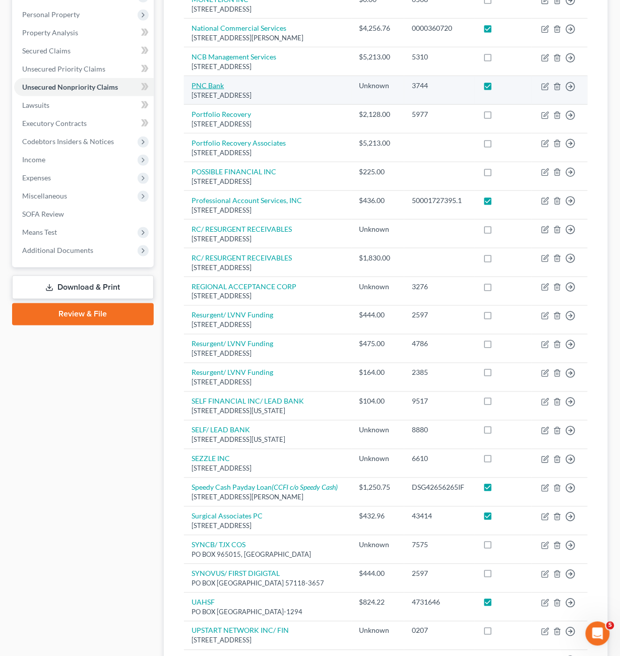
click at [210, 90] on link "PNC Bank" at bounding box center [208, 85] width 32 height 9
select select "28"
select select "4"
select select "0"
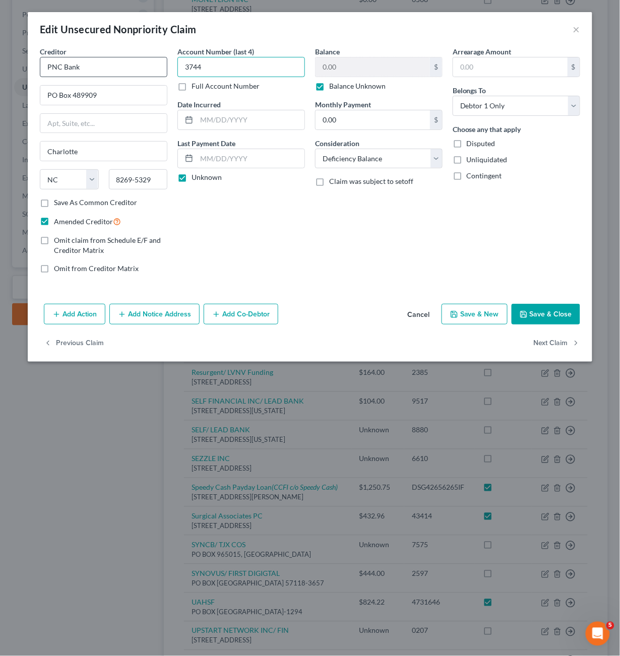
drag, startPoint x: 225, startPoint y: 65, endPoint x: 164, endPoint y: 65, distance: 61.0
click at [164, 65] on div "Creditor * PNC Bank PO Box 489909 [GEOGRAPHIC_DATA] [US_STATE] AK AR AZ CA CO […" at bounding box center [310, 163] width 550 height 235
click at [577, 28] on button "×" at bounding box center [576, 29] width 7 height 12
click at [577, 28] on div "Edit Unsecured Nonpriority Claim ×" at bounding box center [310, 29] width 564 height 34
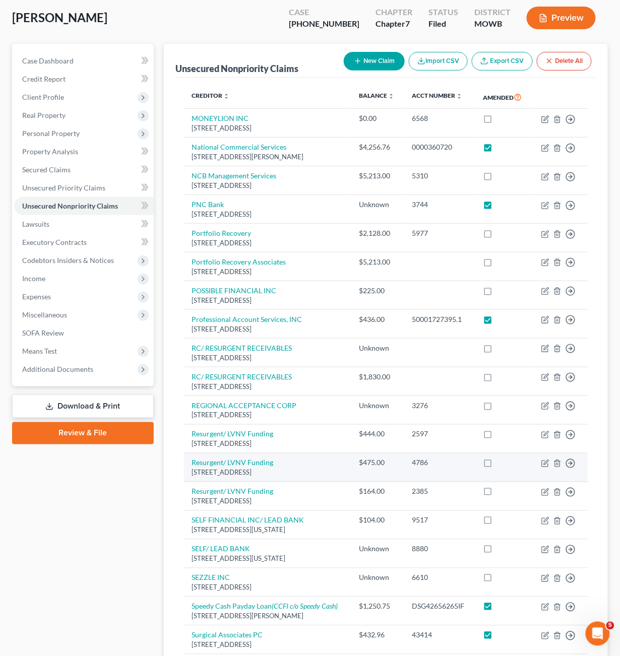
scroll to position [45, 0]
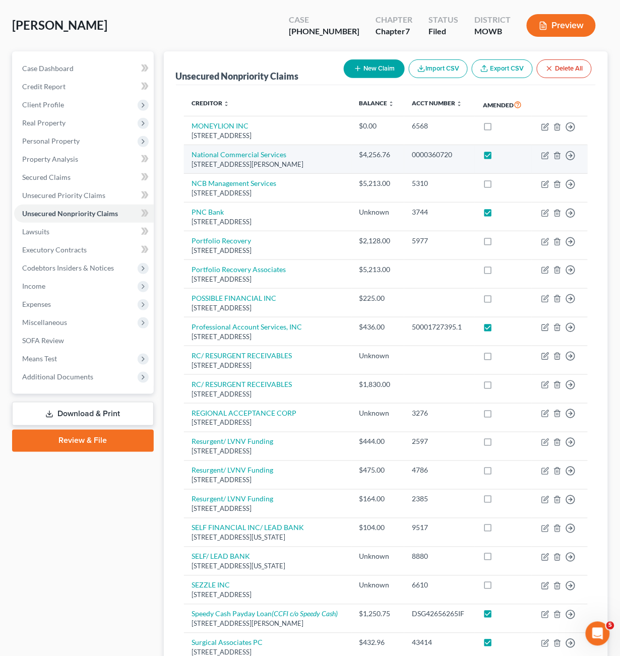
click at [446, 160] on div "0000360720" at bounding box center [439, 155] width 54 height 10
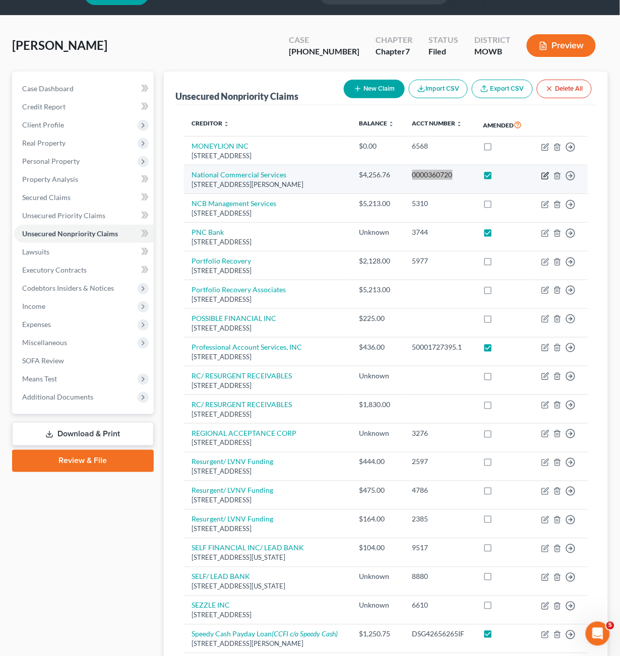
scroll to position [20, 0]
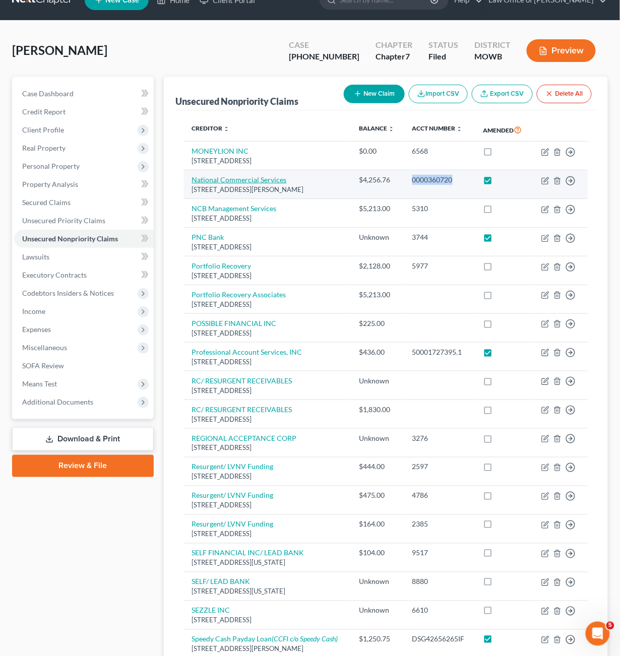
click at [251, 184] on link "National Commercial Services" at bounding box center [239, 179] width 95 height 9
select select "4"
select select "1"
select select "0"
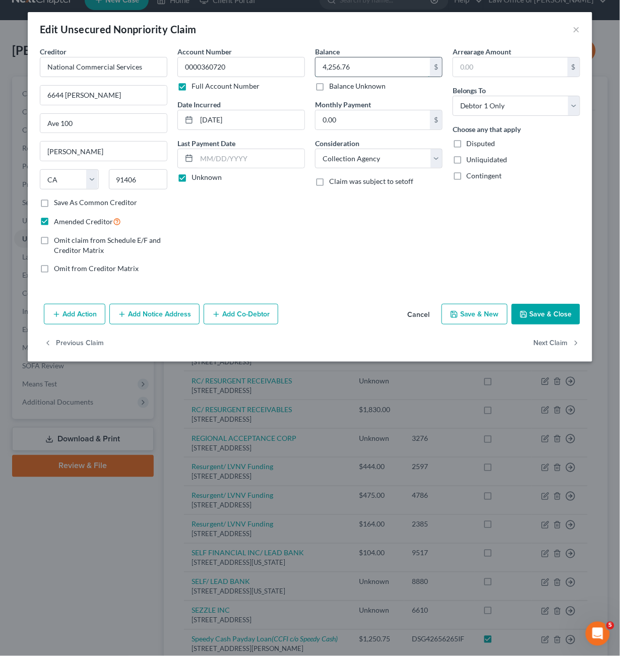
click at [337, 64] on input "4,256.76" at bounding box center [372, 66] width 114 height 19
click at [576, 29] on button "×" at bounding box center [576, 29] width 7 height 12
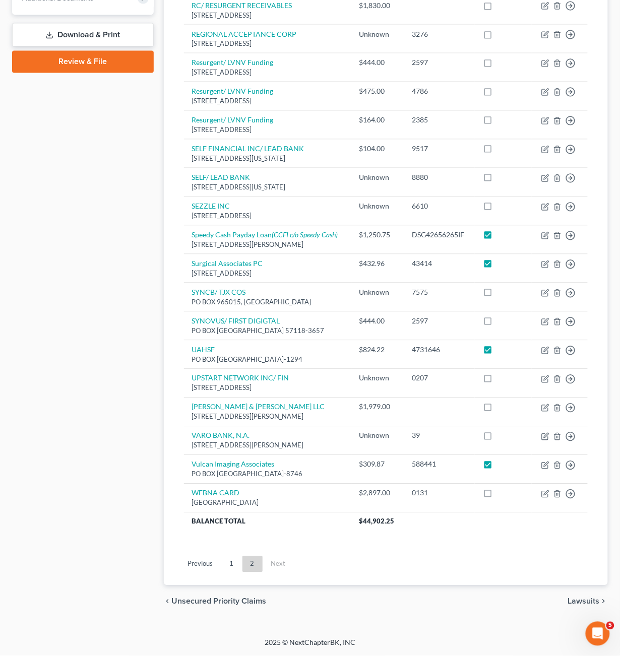
scroll to position [436, 0]
click at [235, 475] on link "1" at bounding box center [232, 564] width 20 height 16
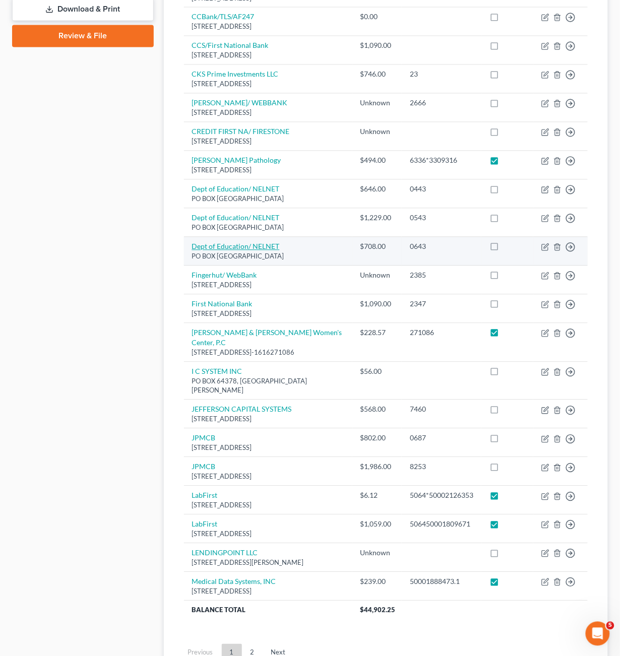
scroll to position [454, 0]
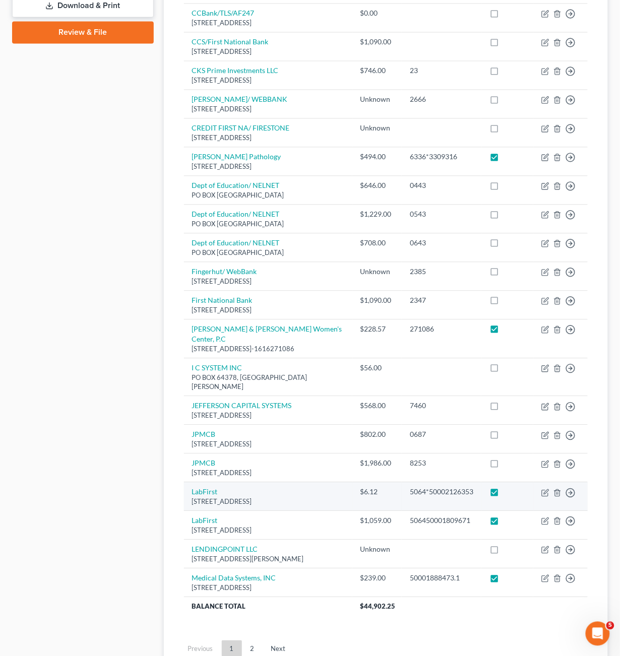
click at [456, 475] on div "5064*50002126353" at bounding box center [442, 492] width 64 height 10
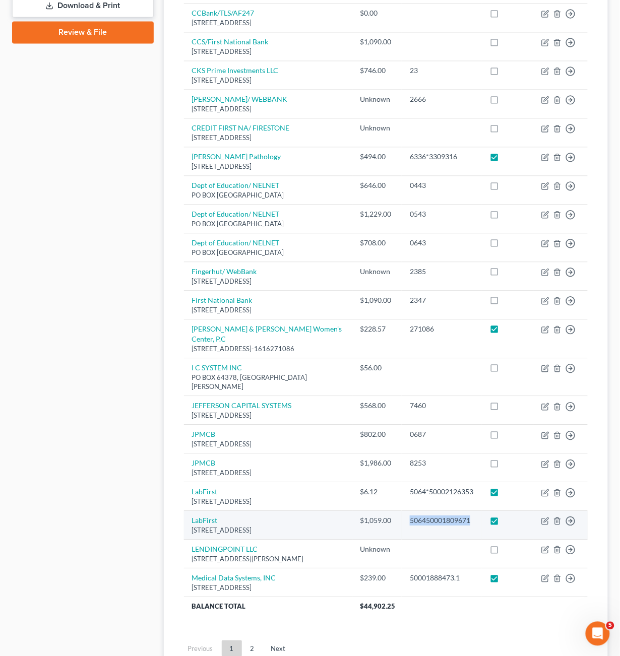
drag, startPoint x: 478, startPoint y: 505, endPoint x: 410, endPoint y: 506, distance: 67.5
click at [410, 475] on td "506450001809671" at bounding box center [442, 526] width 80 height 29
click at [210, 475] on link "LabFirst" at bounding box center [205, 521] width 26 height 9
select select "0"
select select "9"
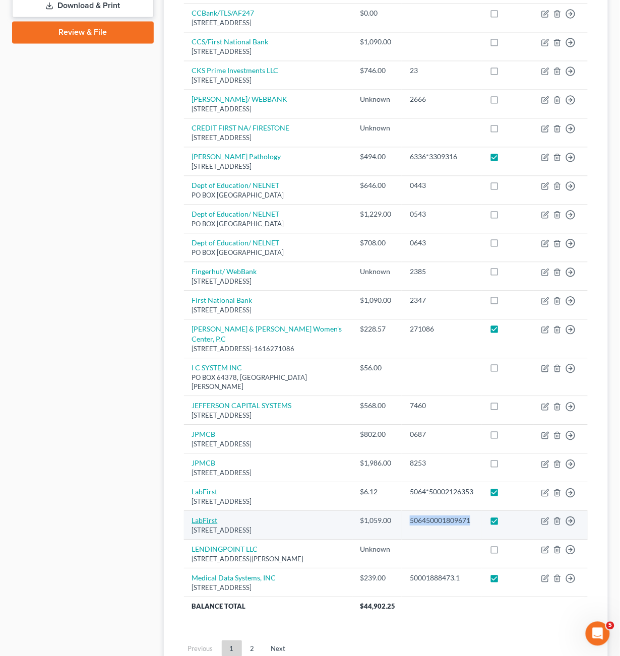
select select "0"
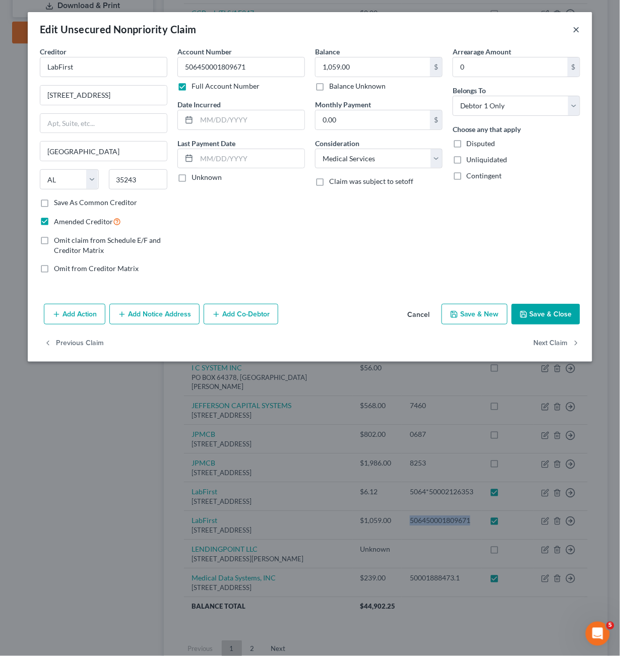
click at [577, 25] on button "×" at bounding box center [576, 29] width 7 height 12
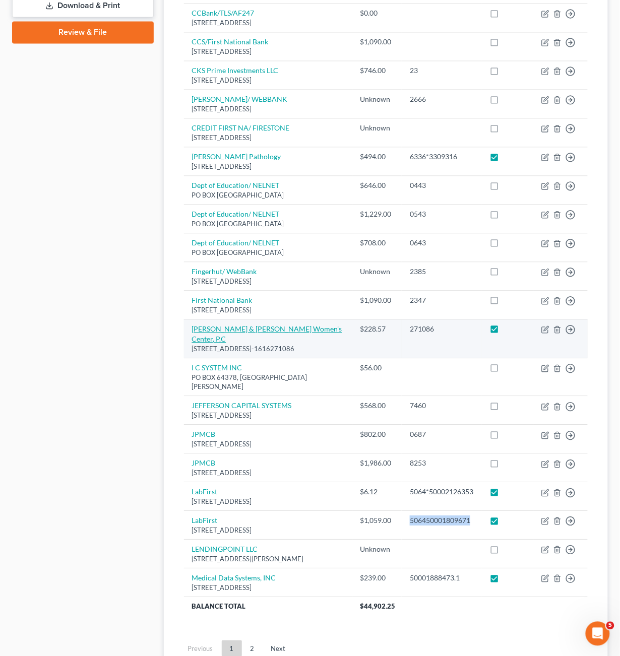
click at [285, 328] on link "[PERSON_NAME] & [PERSON_NAME] Women's Center, P.C" at bounding box center [267, 334] width 150 height 19
select select "0"
select select "9"
select select "0"
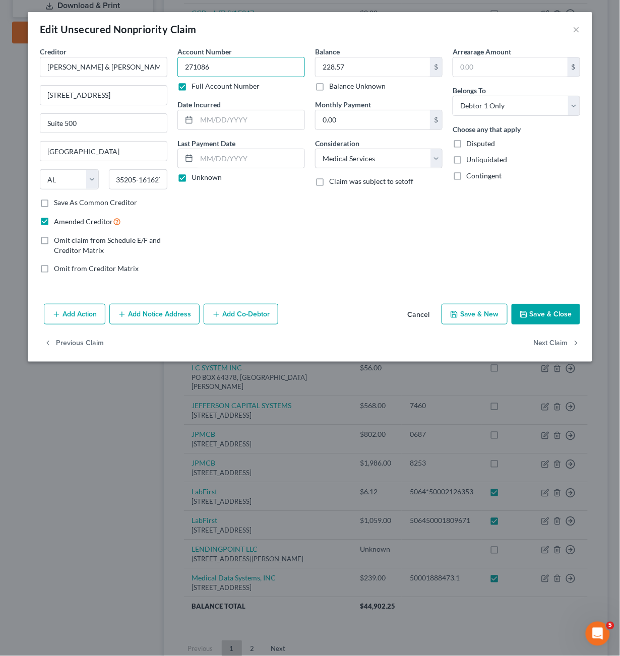
click at [216, 64] on input "271086" at bounding box center [241, 67] width 128 height 20
click at [579, 29] on button "×" at bounding box center [576, 29] width 7 height 12
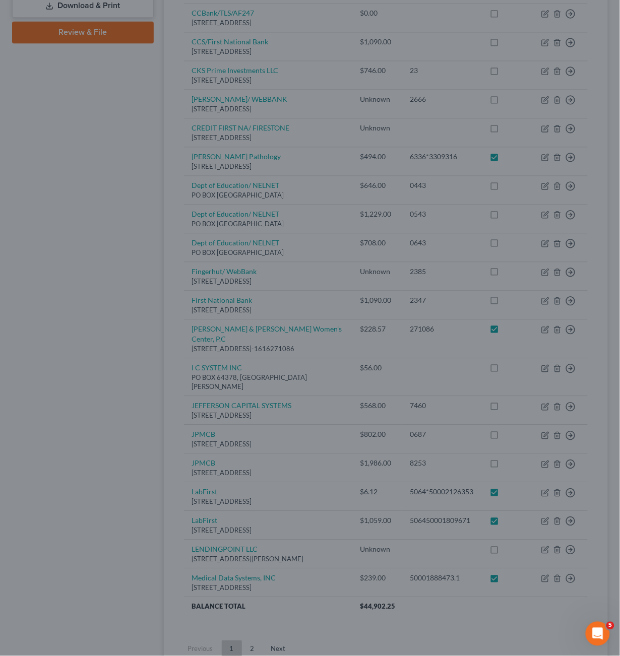
click at [579, 29] on div "Edit Unsecured Nonpriority Claim × Creditor * [PERSON_NAME] & [PERSON_NAME][GEO…" at bounding box center [310, 328] width 620 height 656
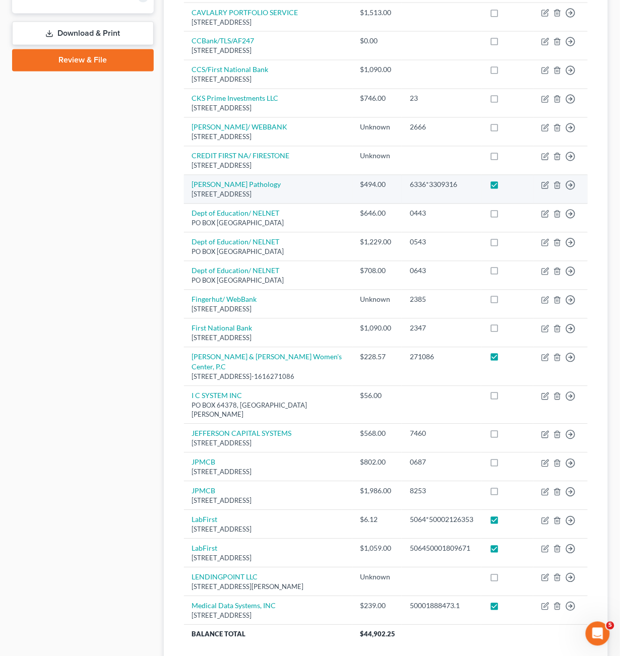
scroll to position [412, 0]
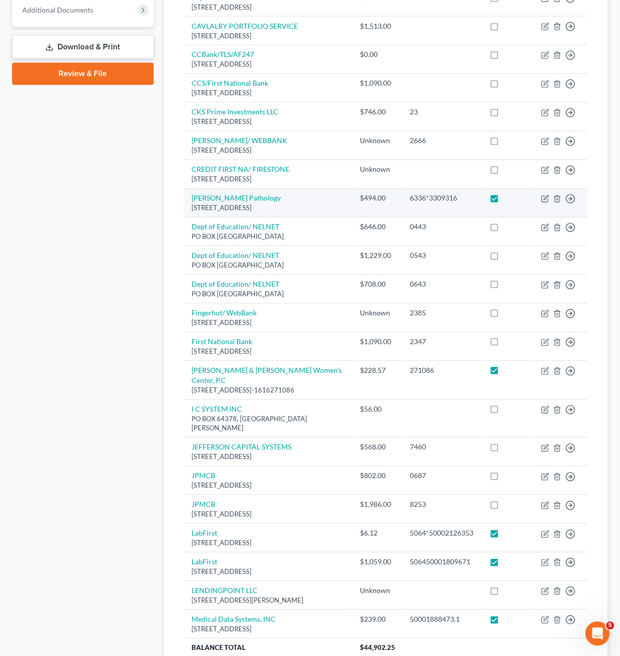
click at [249, 194] on td "[PERSON_NAME] Pathology PO BOX 281100, [GEOGRAPHIC_DATA]-1100" at bounding box center [268, 203] width 168 height 29
click at [249, 197] on link "[PERSON_NAME] Pathology" at bounding box center [236, 198] width 89 height 9
select select "10"
select select "9"
select select "0"
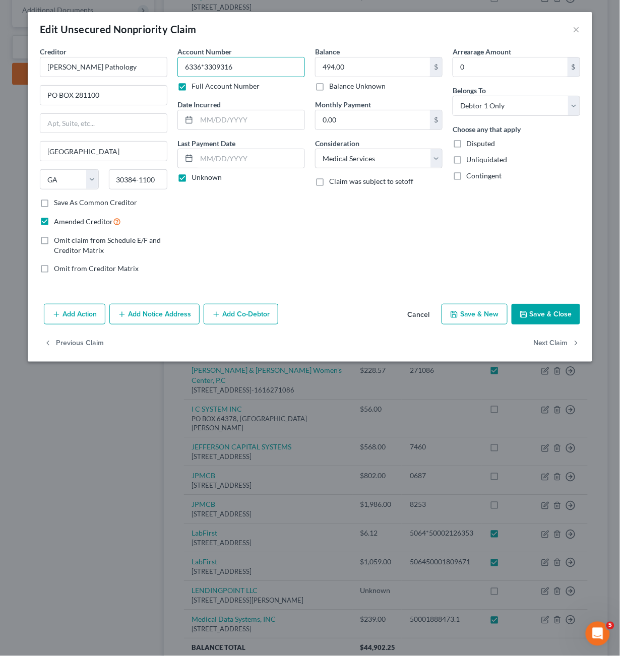
click at [219, 64] on input "6336*3309316" at bounding box center [241, 67] width 128 height 20
click at [579, 27] on button "×" at bounding box center [576, 29] width 7 height 12
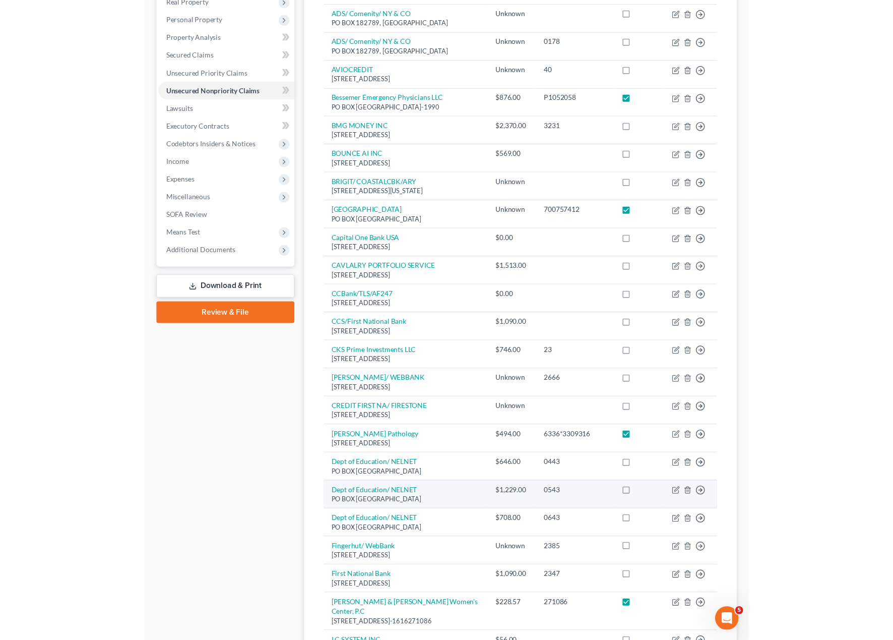
scroll to position [158, 0]
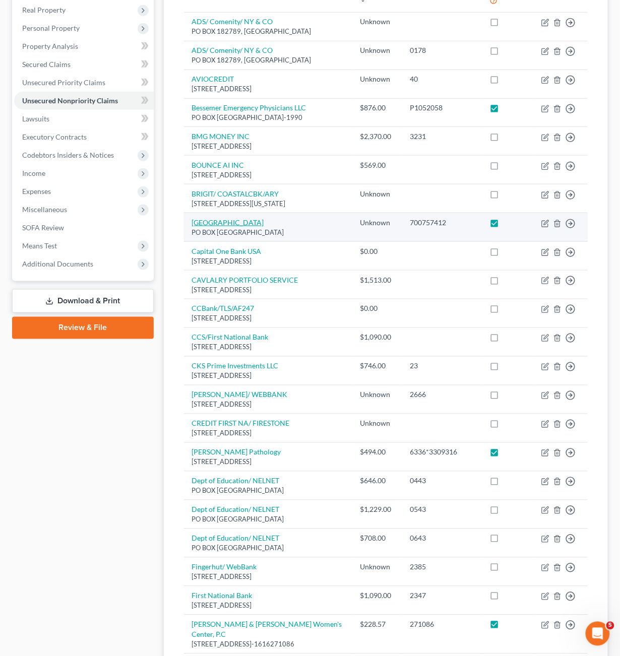
click at [258, 225] on link "[GEOGRAPHIC_DATA]" at bounding box center [228, 222] width 72 height 9
select select "45"
select select "9"
select select "0"
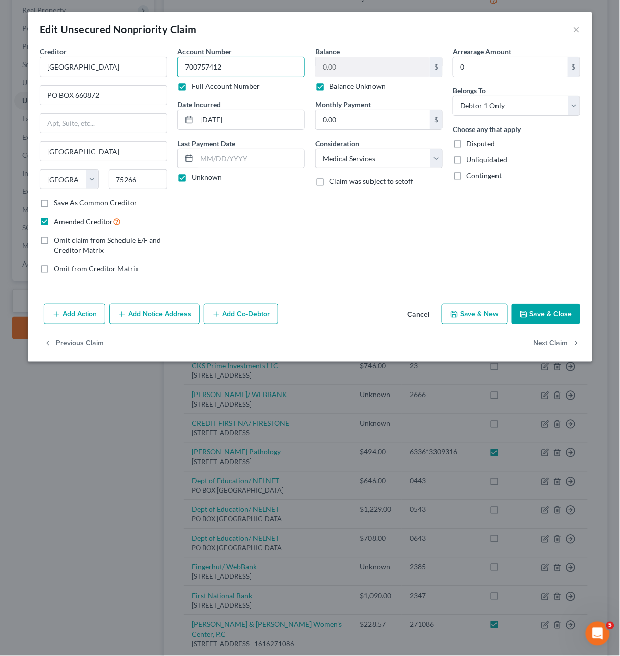
click at [237, 75] on input "700757412" at bounding box center [241, 67] width 128 height 20
click at [237, 70] on input "700757412" at bounding box center [241, 67] width 128 height 20
click at [575, 29] on button "×" at bounding box center [576, 29] width 7 height 12
